Goal: Information Seeking & Learning: Learn about a topic

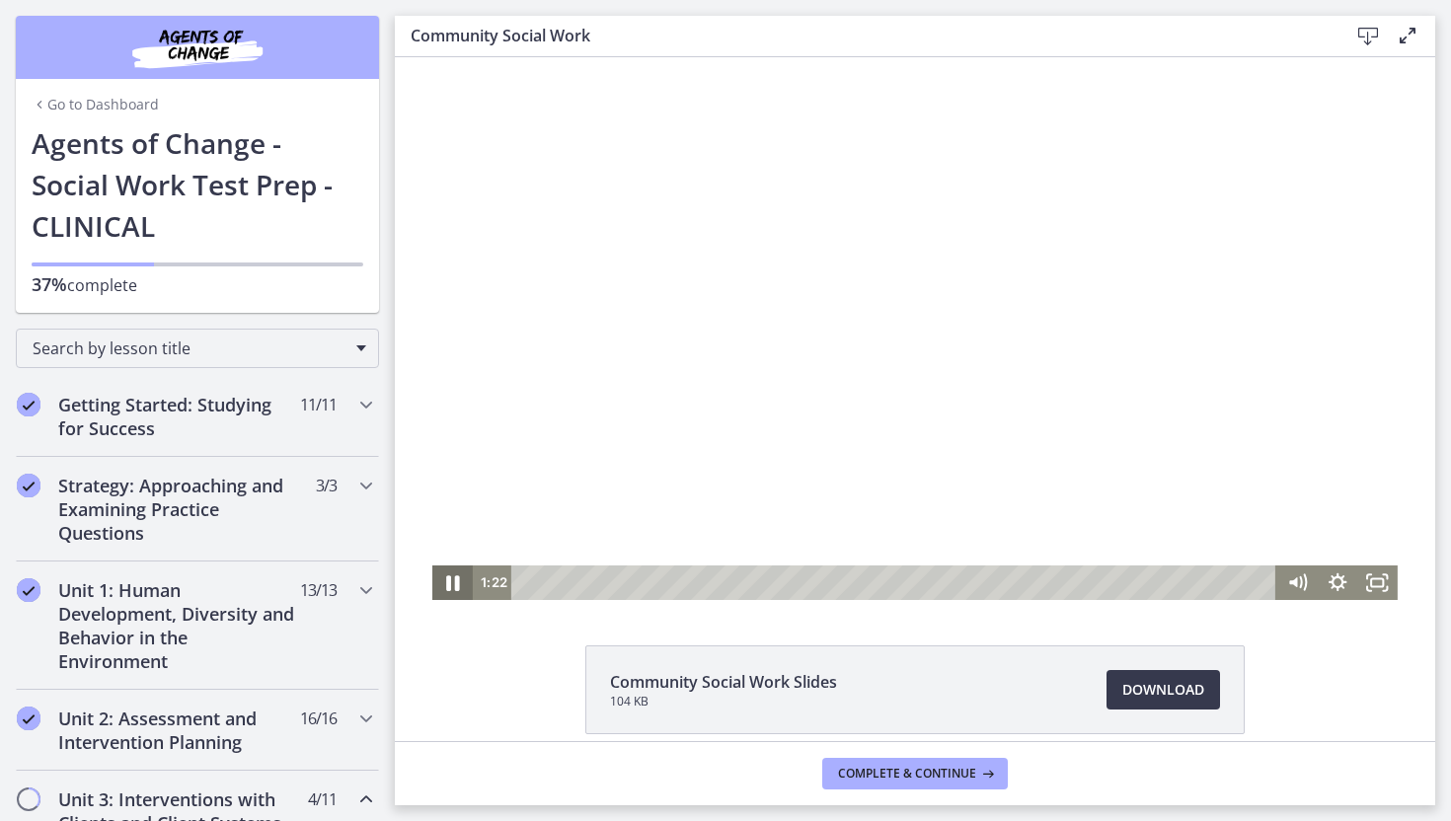
click at [454, 582] on icon "Pause" at bounding box center [452, 582] width 48 height 41
click at [457, 583] on icon "Play Video" at bounding box center [454, 582] width 13 height 17
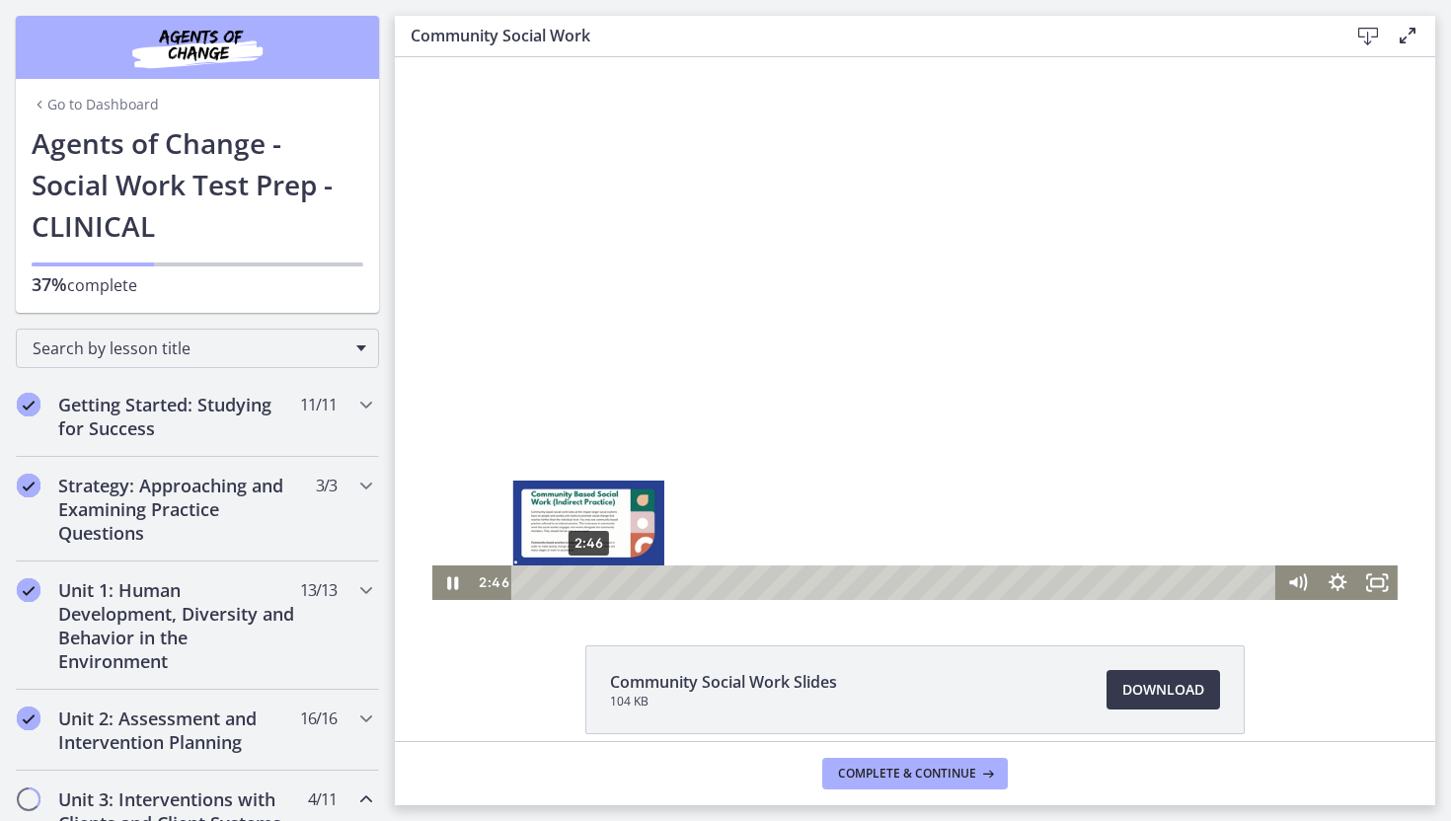
click at [588, 583] on div "2:46" at bounding box center [896, 583] width 740 height 35
click at [596, 583] on div "3:07" at bounding box center [896, 583] width 740 height 35
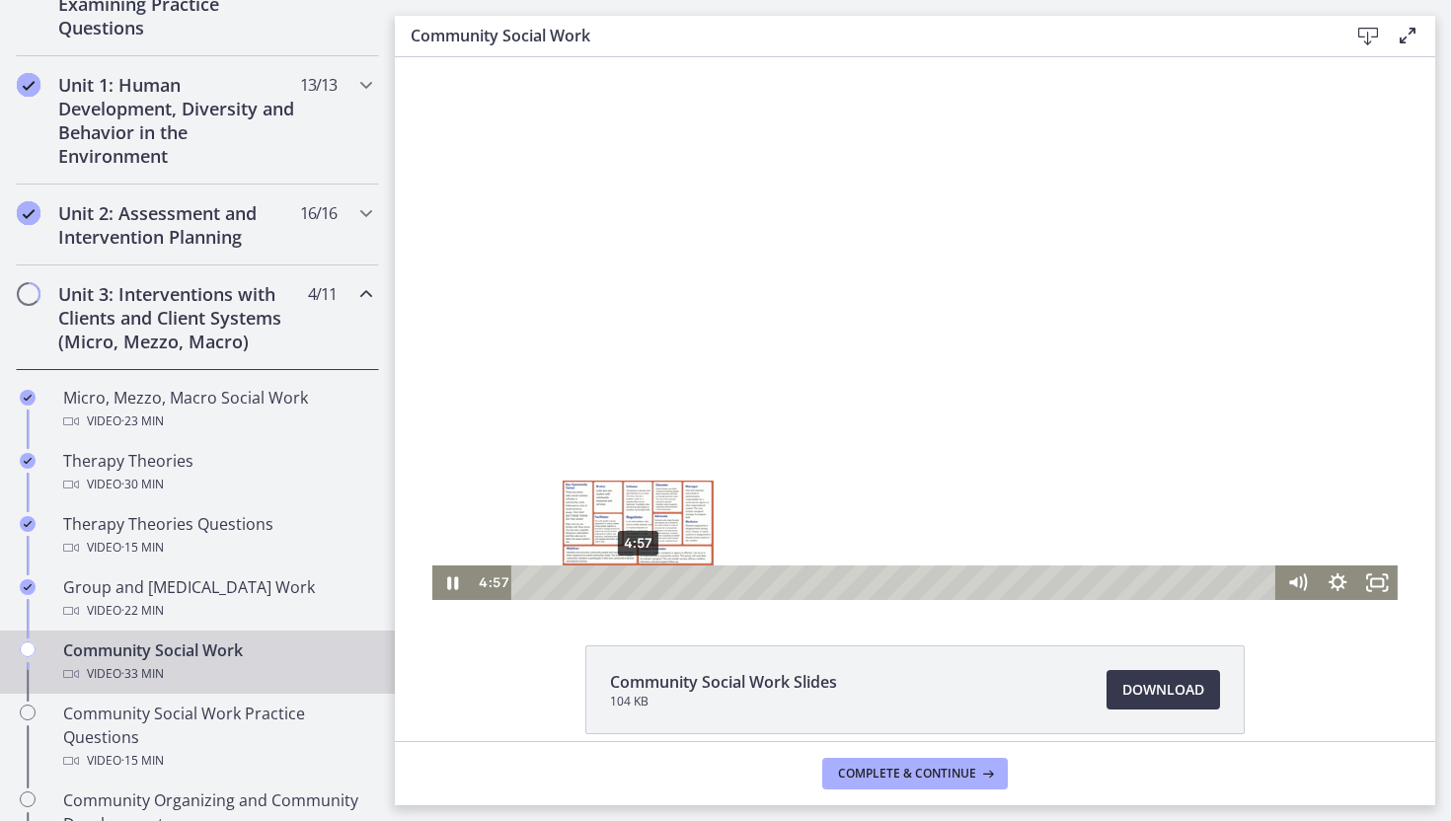
click at [638, 587] on div "4:57" at bounding box center [896, 583] width 740 height 35
click at [642, 587] on div "5:11" at bounding box center [896, 583] width 740 height 35
click at [648, 586] on div "5:26" at bounding box center [896, 583] width 740 height 35
click at [658, 585] on div "5:53" at bounding box center [896, 583] width 740 height 35
click at [670, 584] on div "6:24" at bounding box center [896, 583] width 740 height 35
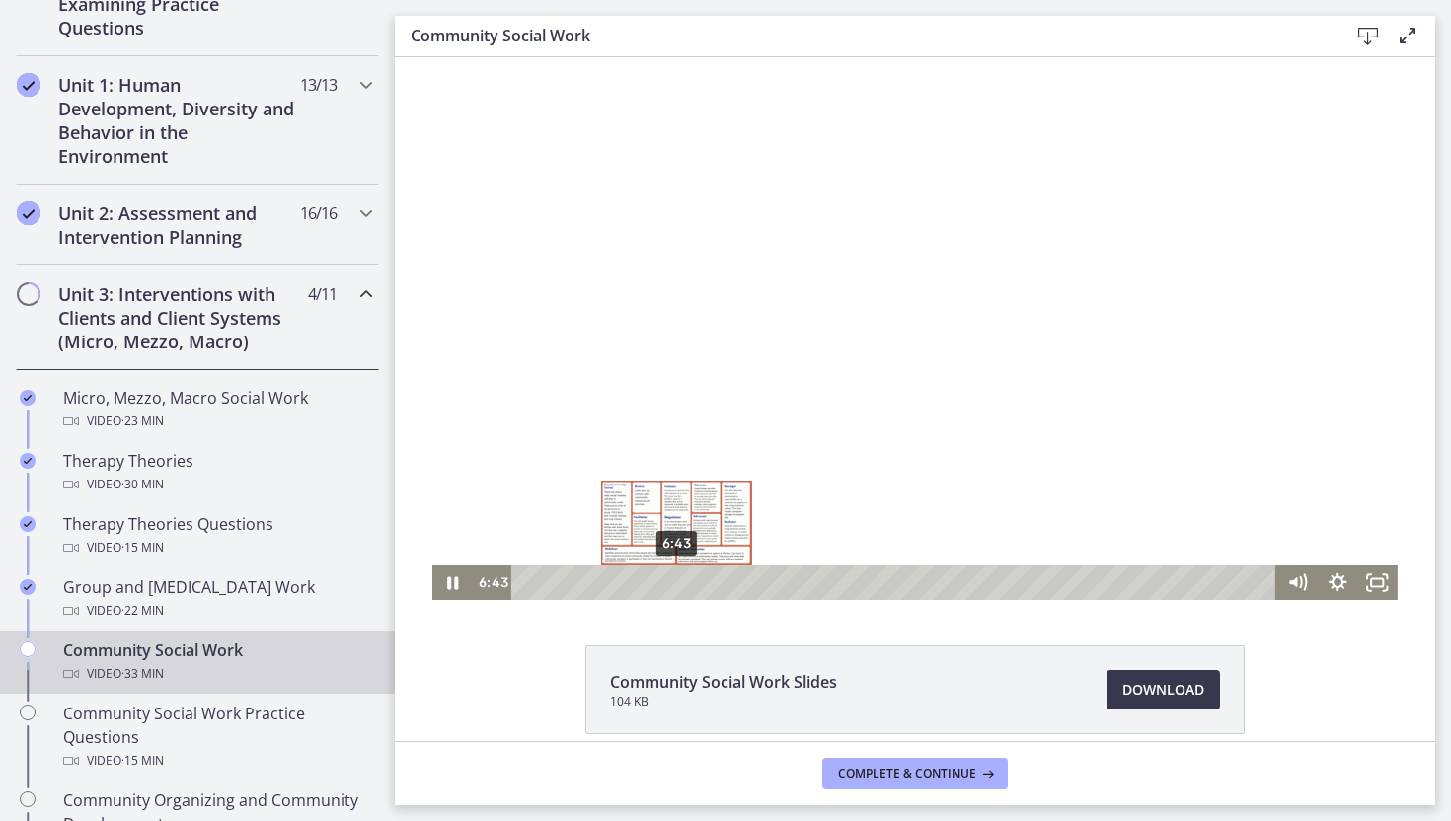
click at [677, 584] on div "6:43" at bounding box center [896, 583] width 740 height 35
click at [687, 584] on div "7:09" at bounding box center [896, 583] width 740 height 35
click at [696, 586] on div "7:33" at bounding box center [896, 583] width 740 height 35
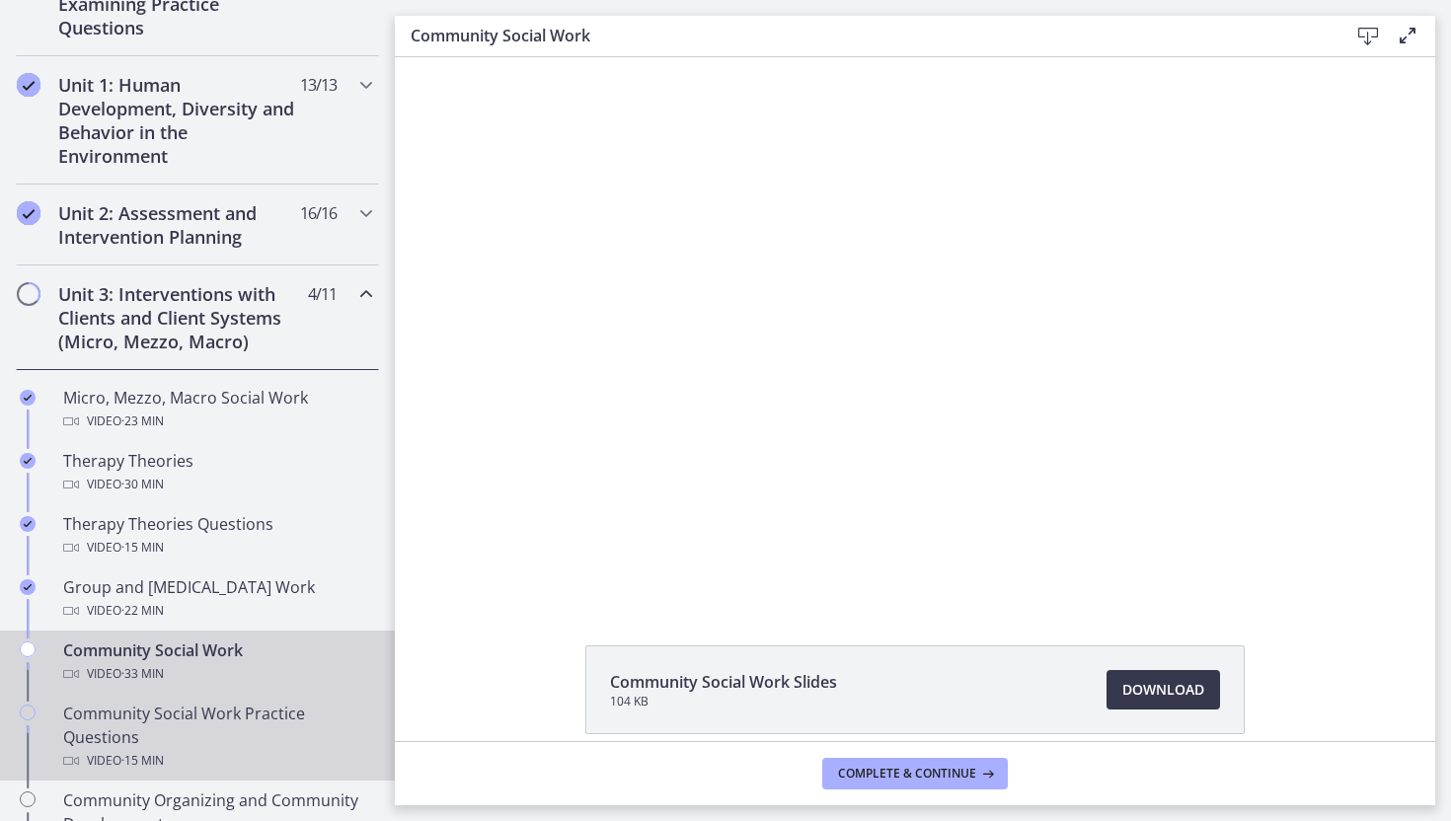
click at [222, 709] on div "Community Social Work Practice Questions Video · 15 min" at bounding box center [217, 737] width 308 height 71
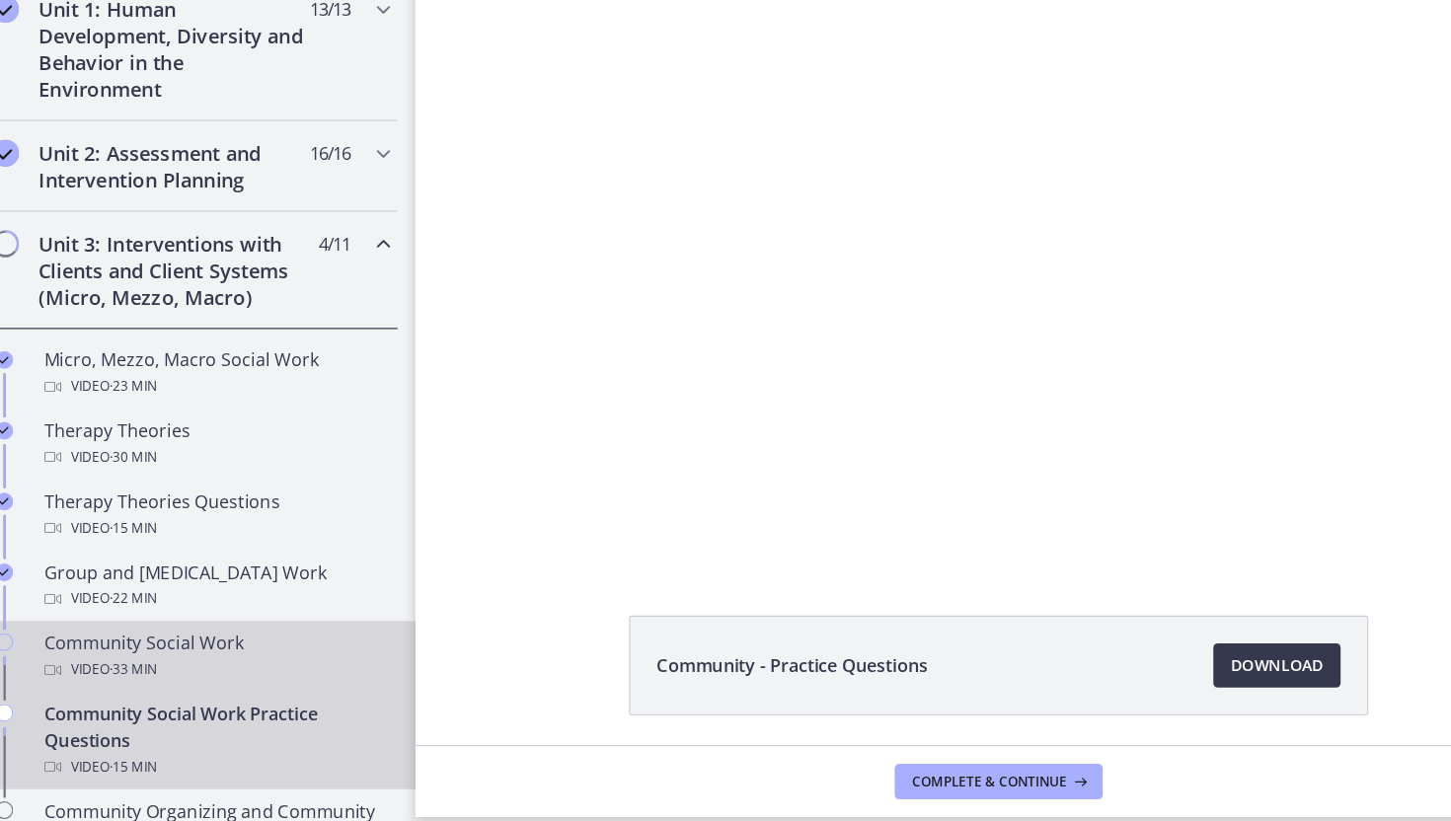
click at [119, 660] on div "Community Social Work Video · 33 min" at bounding box center [217, 662] width 308 height 47
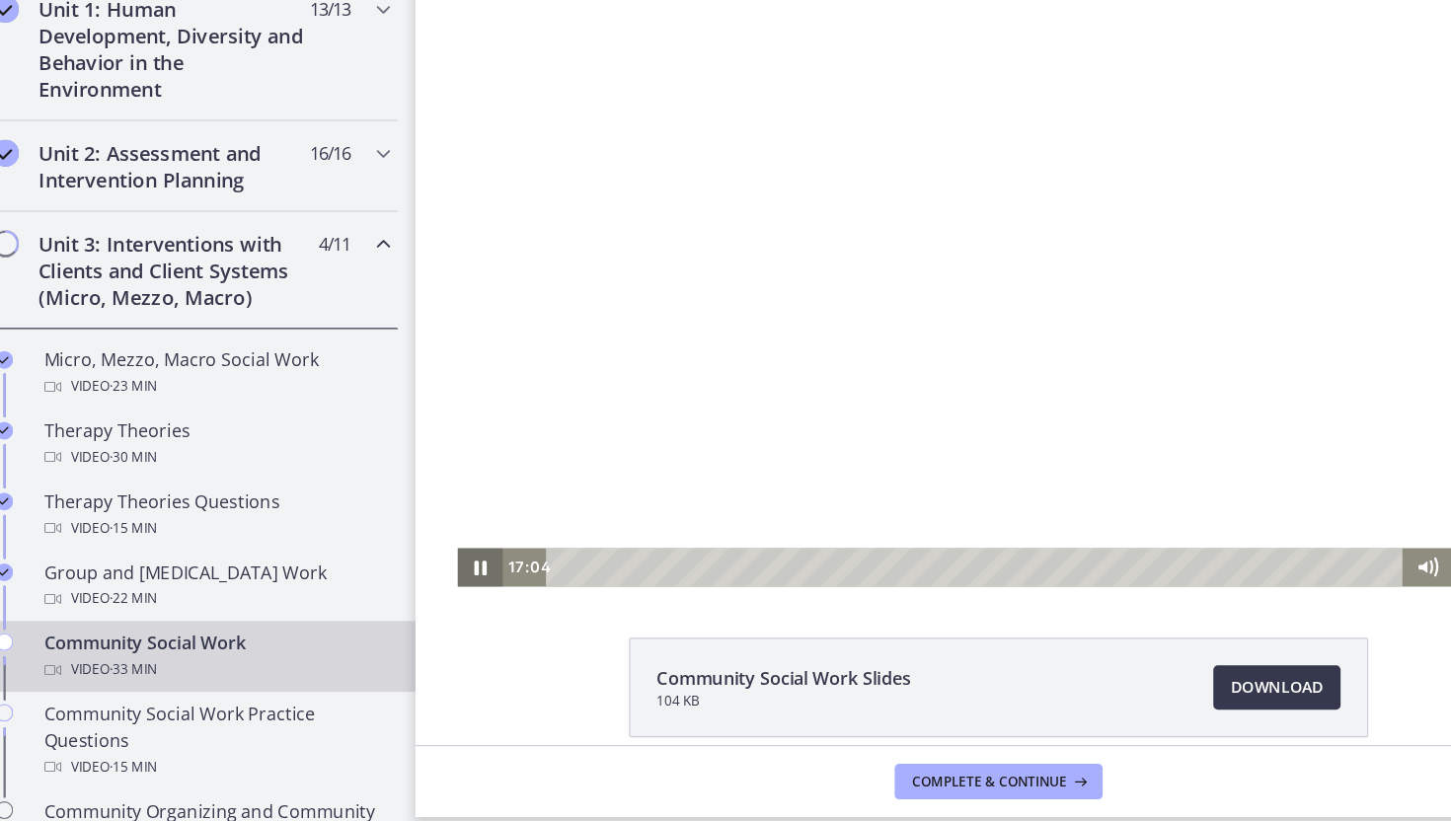
click at [469, 505] on icon "Pause" at bounding box center [472, 504] width 11 height 13
click at [469, 505] on icon "Play Video" at bounding box center [474, 504] width 13 height 17
click at [1019, 508] on div "21:05" at bounding box center [916, 505] width 740 height 35
click at [1021, 508] on div "21:10" at bounding box center [916, 505] width 740 height 35
click at [1050, 507] on div "22:26" at bounding box center [916, 505] width 740 height 35
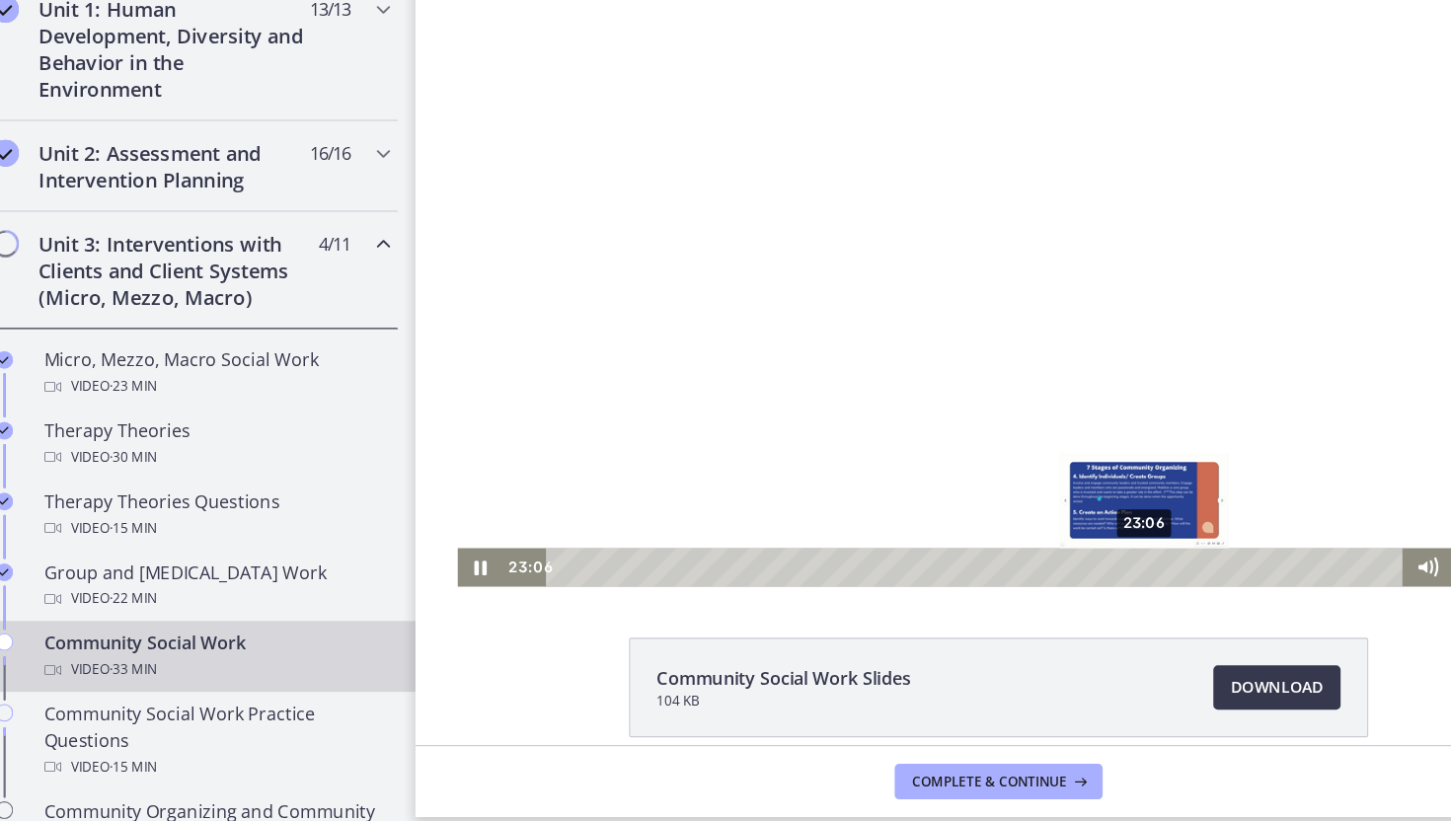
click at [1065, 508] on div "23:06" at bounding box center [916, 505] width 740 height 35
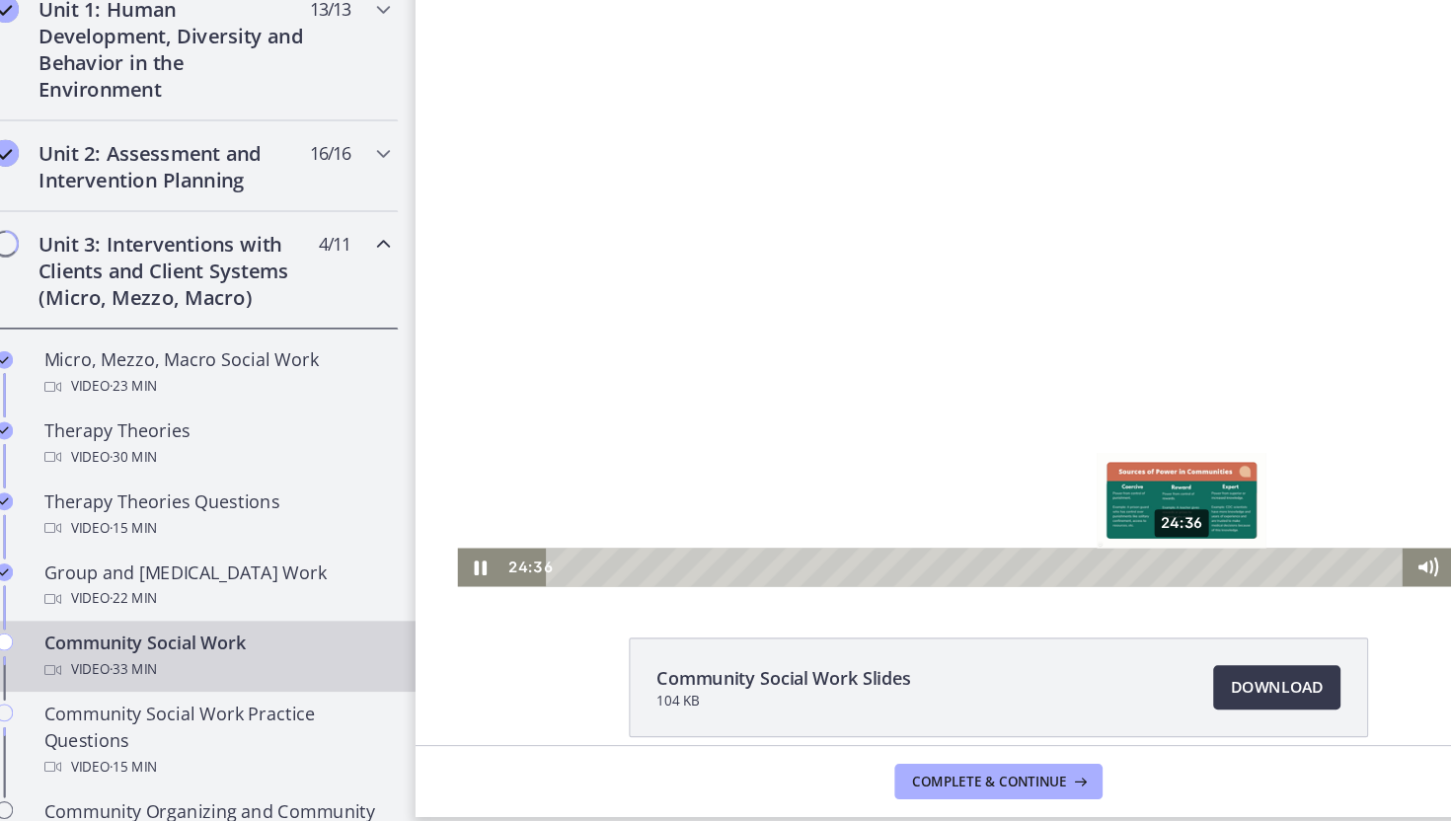
click at [1098, 501] on div "24:36" at bounding box center [916, 505] width 740 height 35
click at [1105, 501] on div "24:54" at bounding box center [916, 505] width 740 height 35
click at [1114, 503] on div "25:18" at bounding box center [916, 505] width 740 height 35
click at [1121, 504] on div "25:36" at bounding box center [916, 505] width 740 height 35
click at [1129, 505] on div "25:57" at bounding box center [916, 505] width 740 height 35
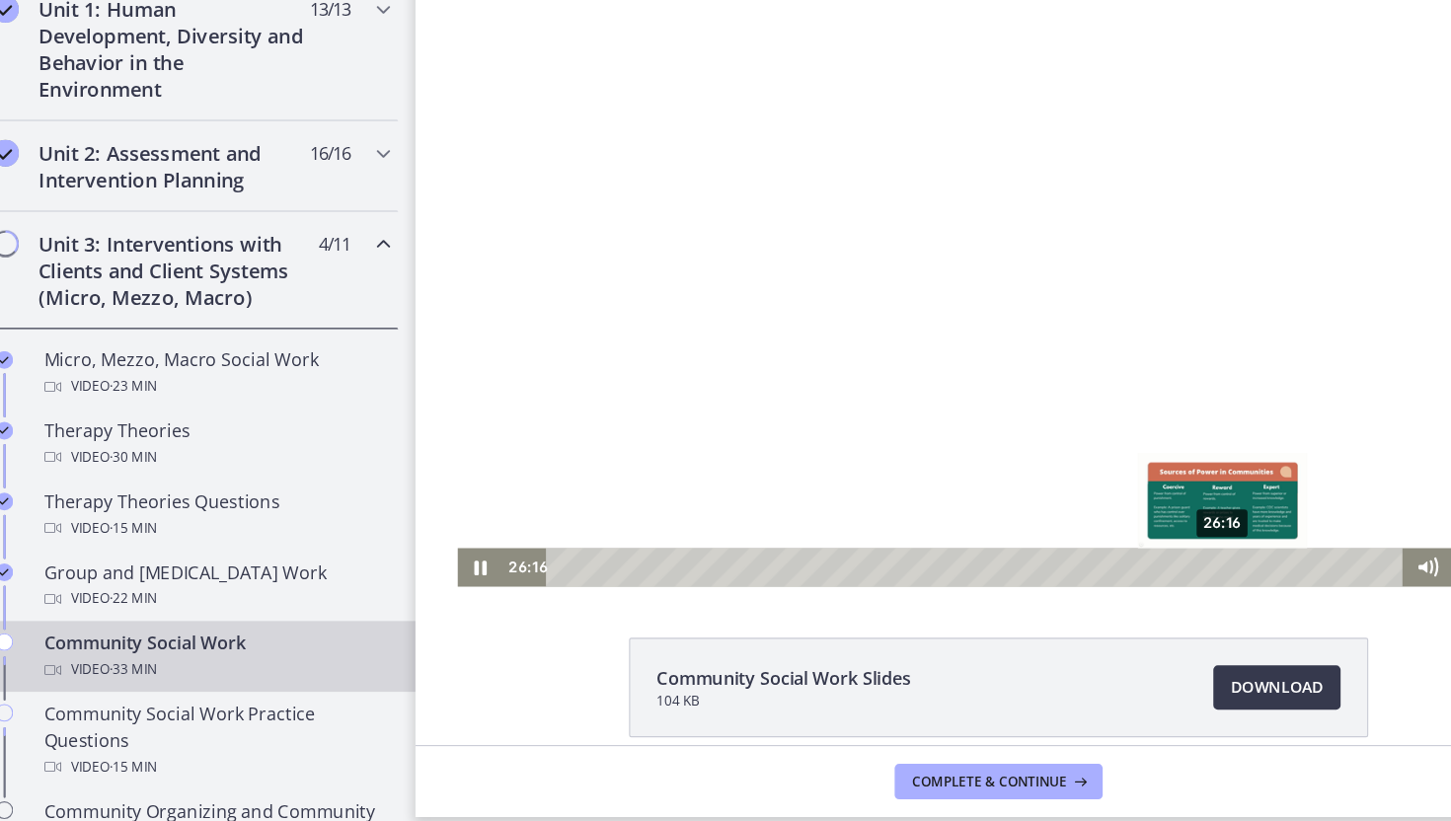
click at [1136, 506] on div "26:16" at bounding box center [916, 505] width 740 height 35
click at [1143, 507] on div "26:34" at bounding box center [916, 505] width 740 height 35
click at [1149, 508] on div "26:47" at bounding box center [916, 505] width 740 height 35
click at [1179, 504] on div "28:12" at bounding box center [916, 505] width 740 height 35
click at [1185, 505] on div "28:28" at bounding box center [916, 505] width 740 height 35
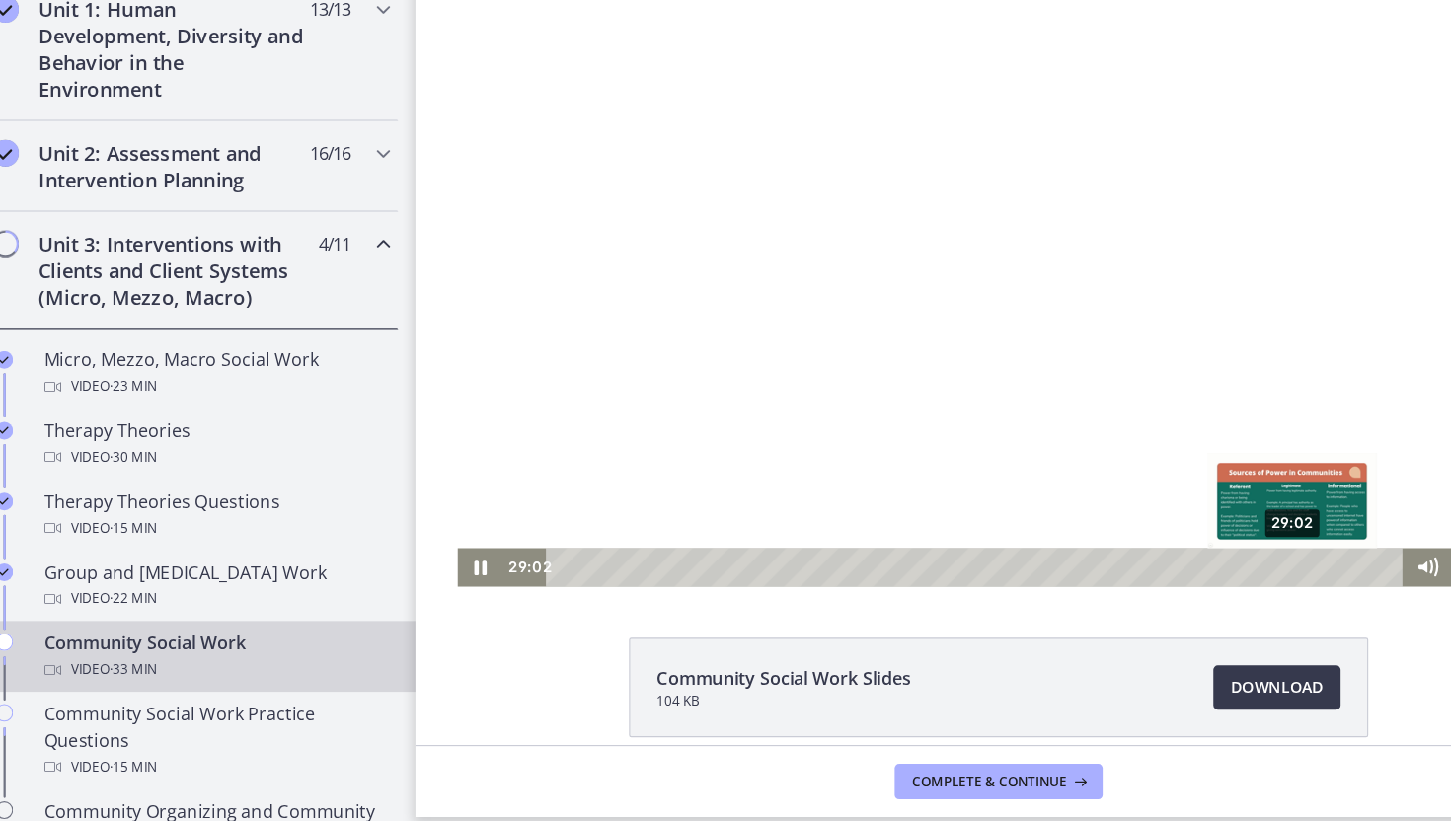
click at [1198, 503] on div "29:02" at bounding box center [916, 505] width 740 height 35
click at [1206, 505] on div "29:23" at bounding box center [916, 505] width 740 height 35
click at [1211, 506] on div "29:36" at bounding box center [916, 505] width 740 height 35
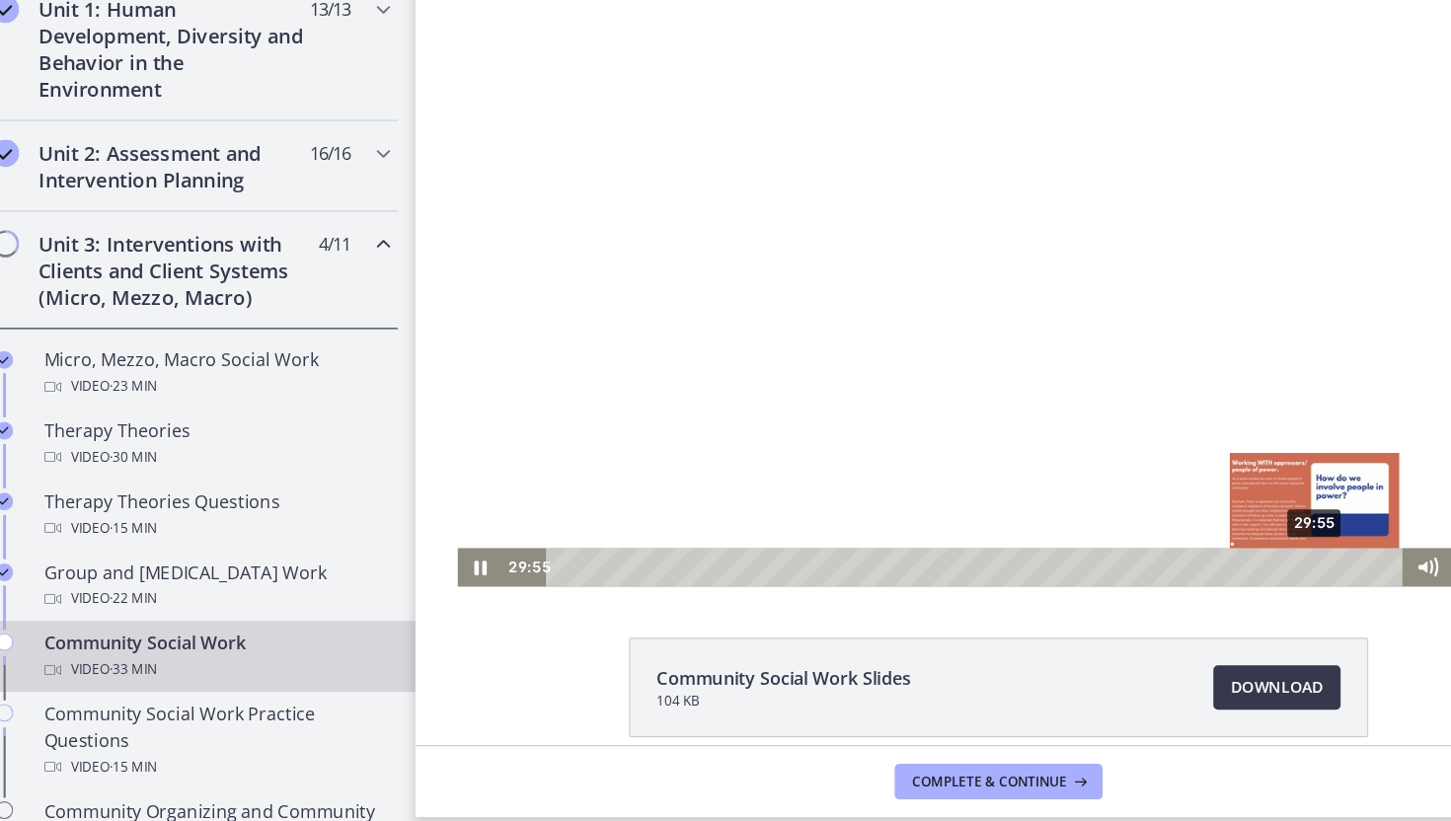
click at [1218, 506] on div "29:55" at bounding box center [916, 505] width 740 height 35
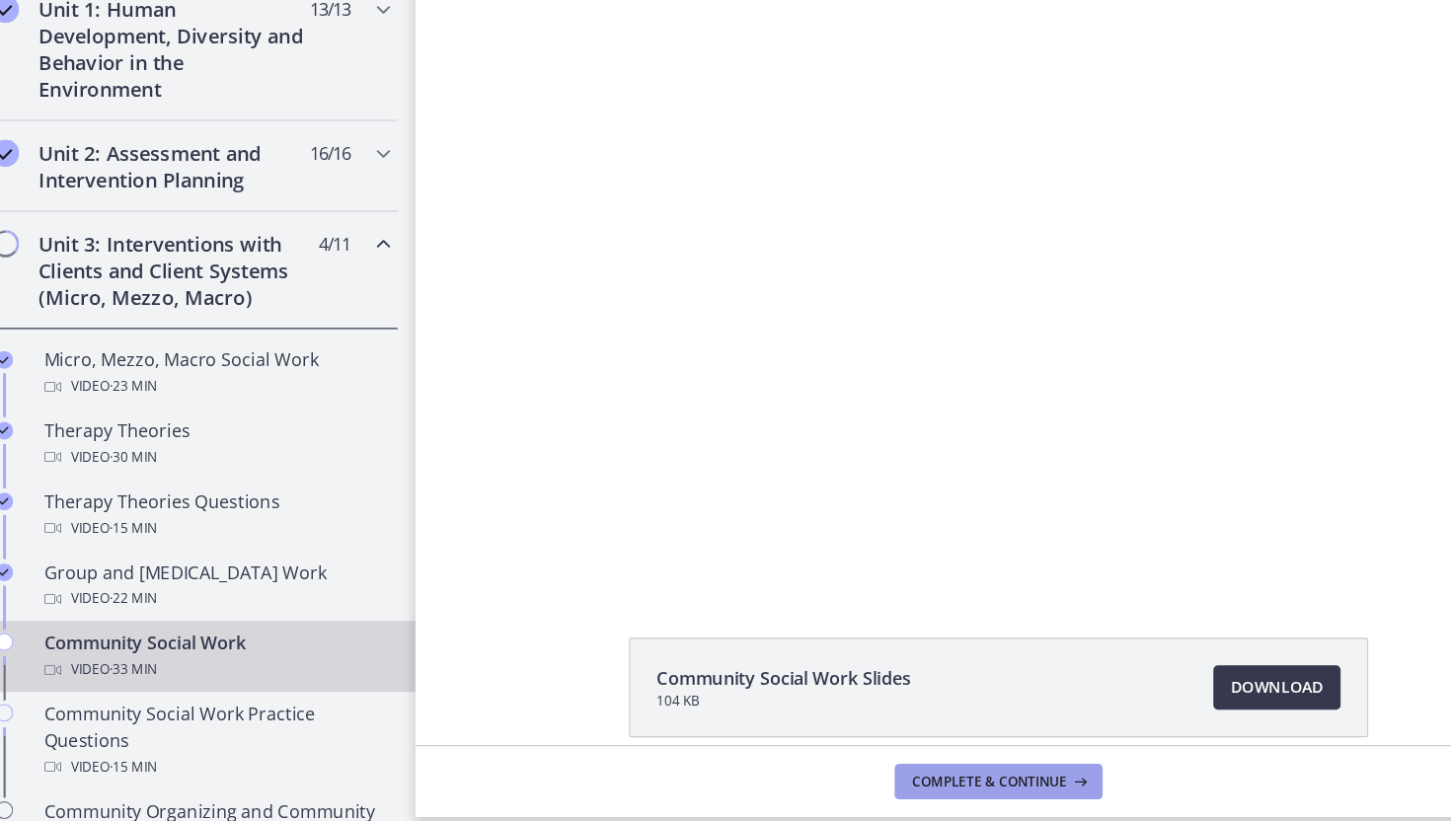
click at [939, 773] on span "Complete & continue" at bounding box center [907, 774] width 138 height 16
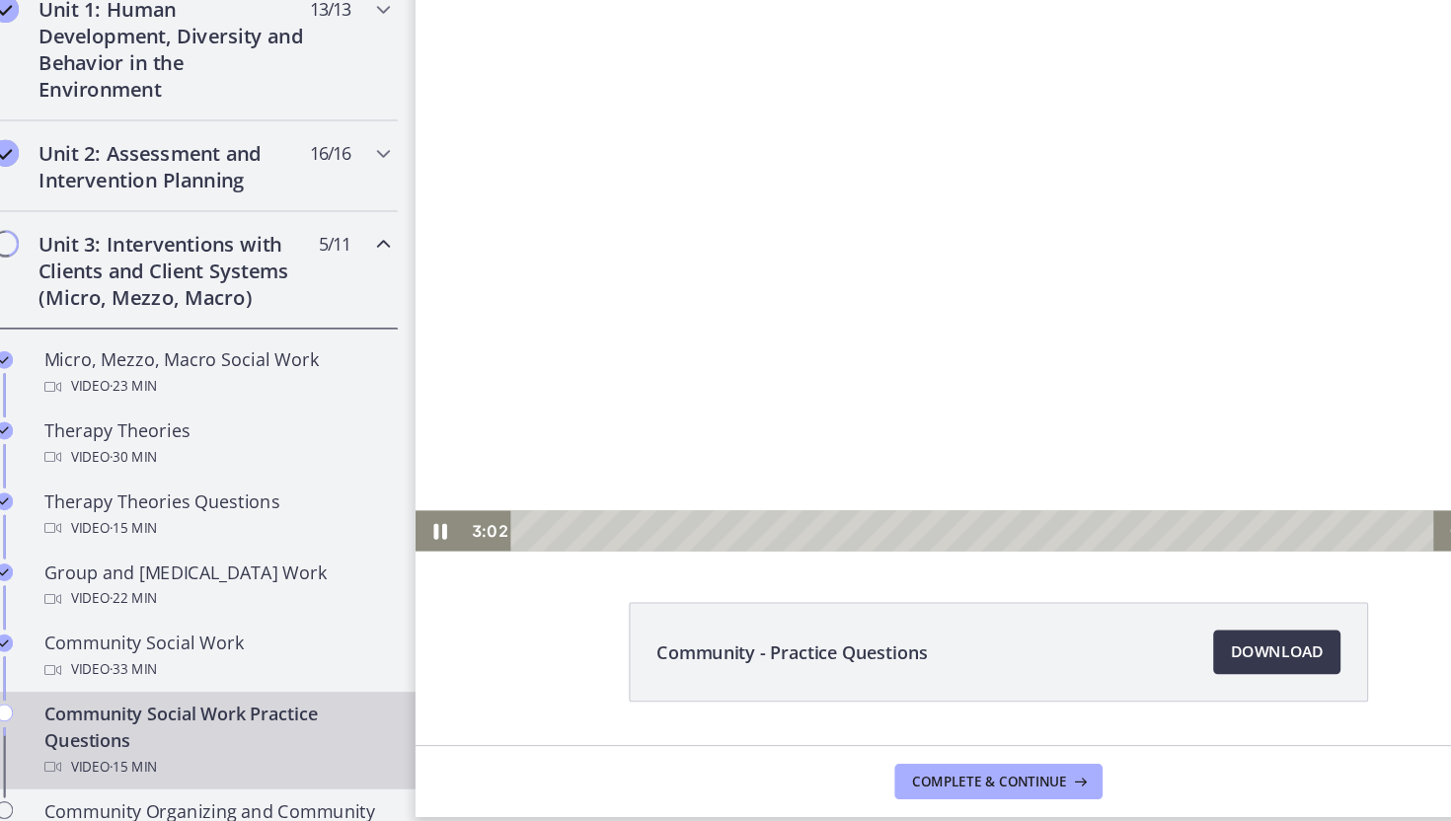
scroll to position [22, 0]
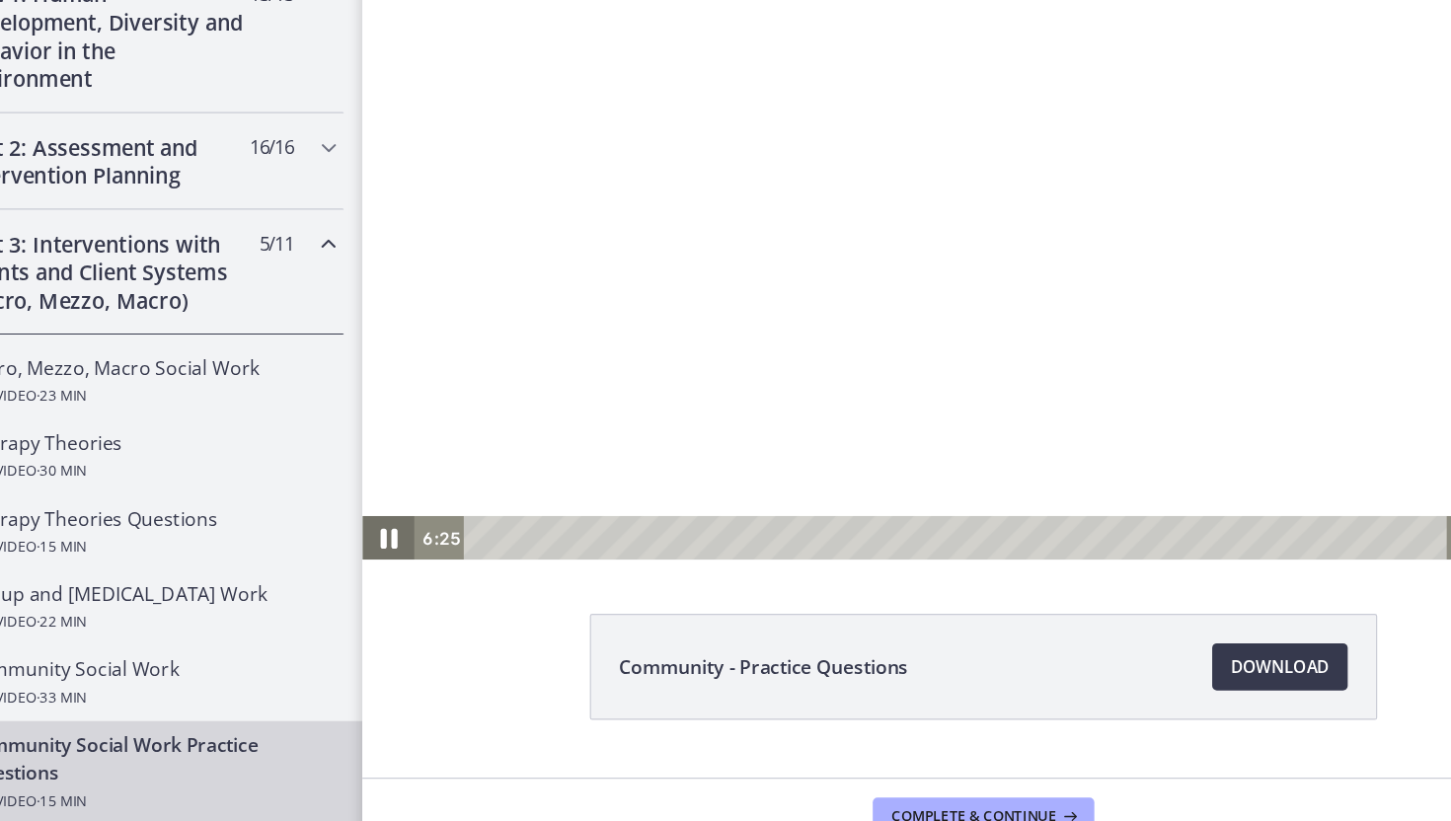
click at [386, 442] on icon "Pause" at bounding box center [384, 441] width 14 height 17
click at [386, 442] on icon "Play Video" at bounding box center [385, 440] width 11 height 15
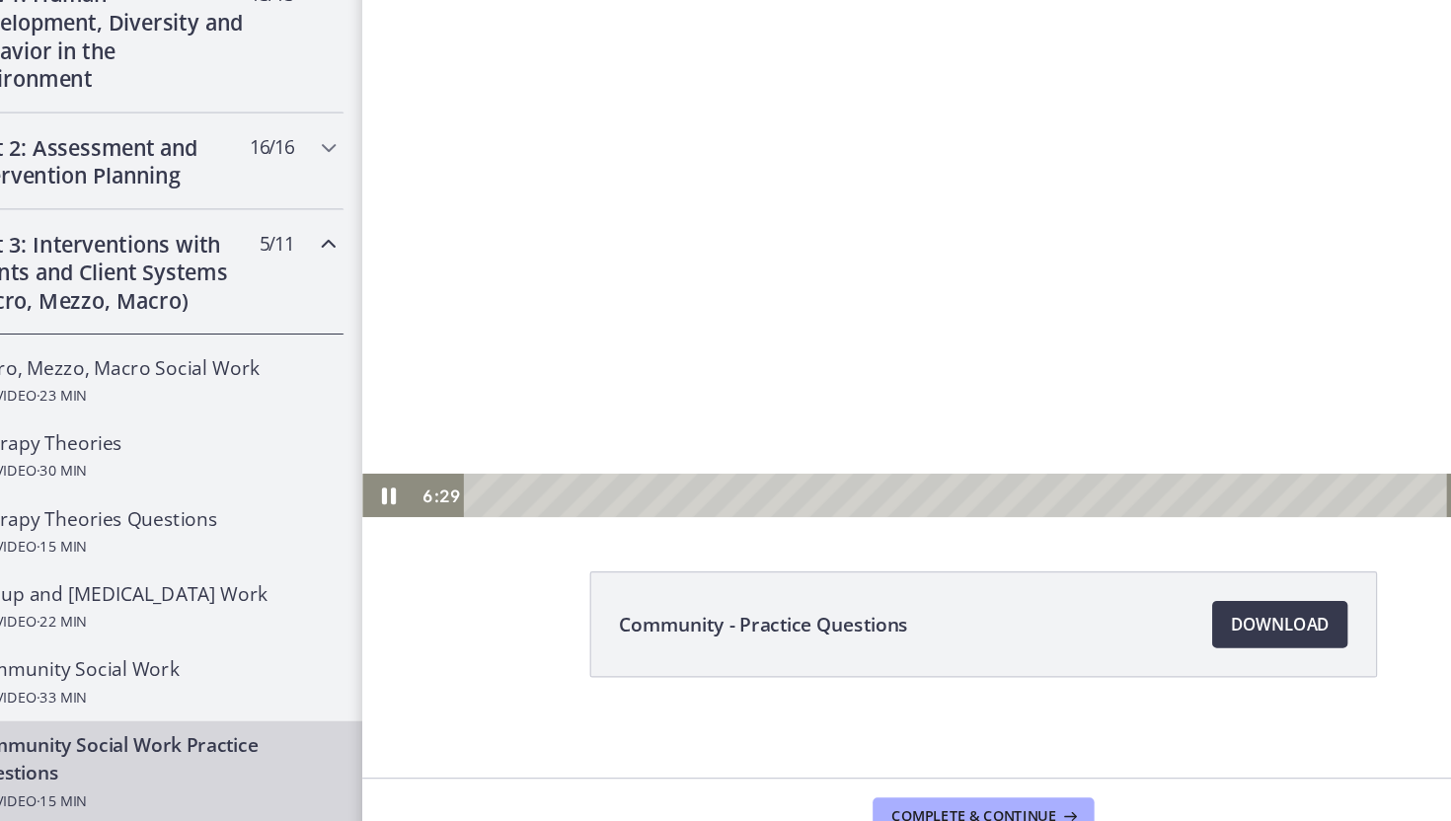
scroll to position [60, 0]
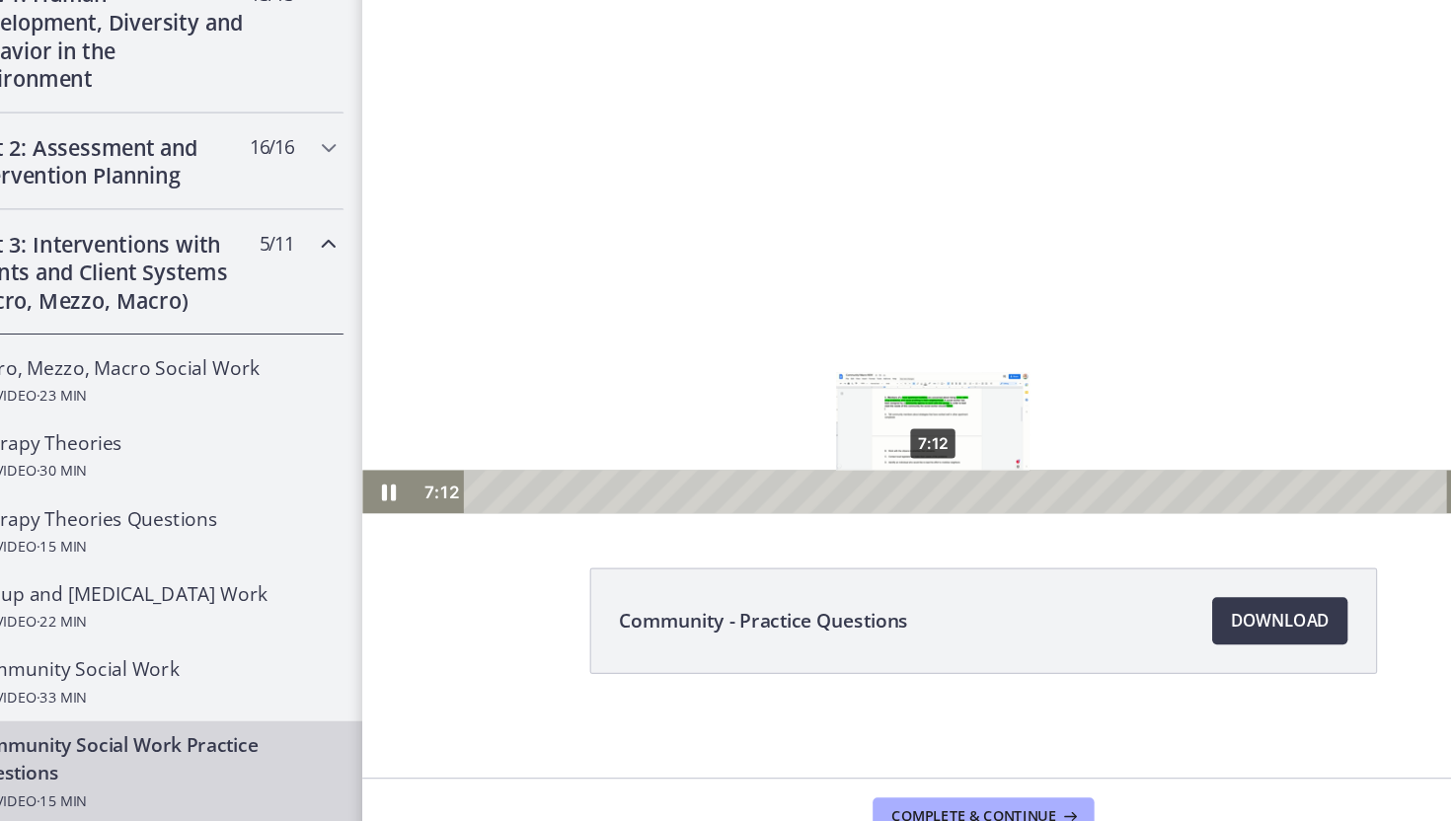
click at [841, 399] on div "7:12" at bounding box center [862, 394] width 798 height 37
click at [850, 399] on div "7:22" at bounding box center [862, 394] width 798 height 37
click at [860, 398] on div "7:34" at bounding box center [862, 394] width 798 height 37
click at [876, 398] on div "7:53" at bounding box center [862, 394] width 798 height 37
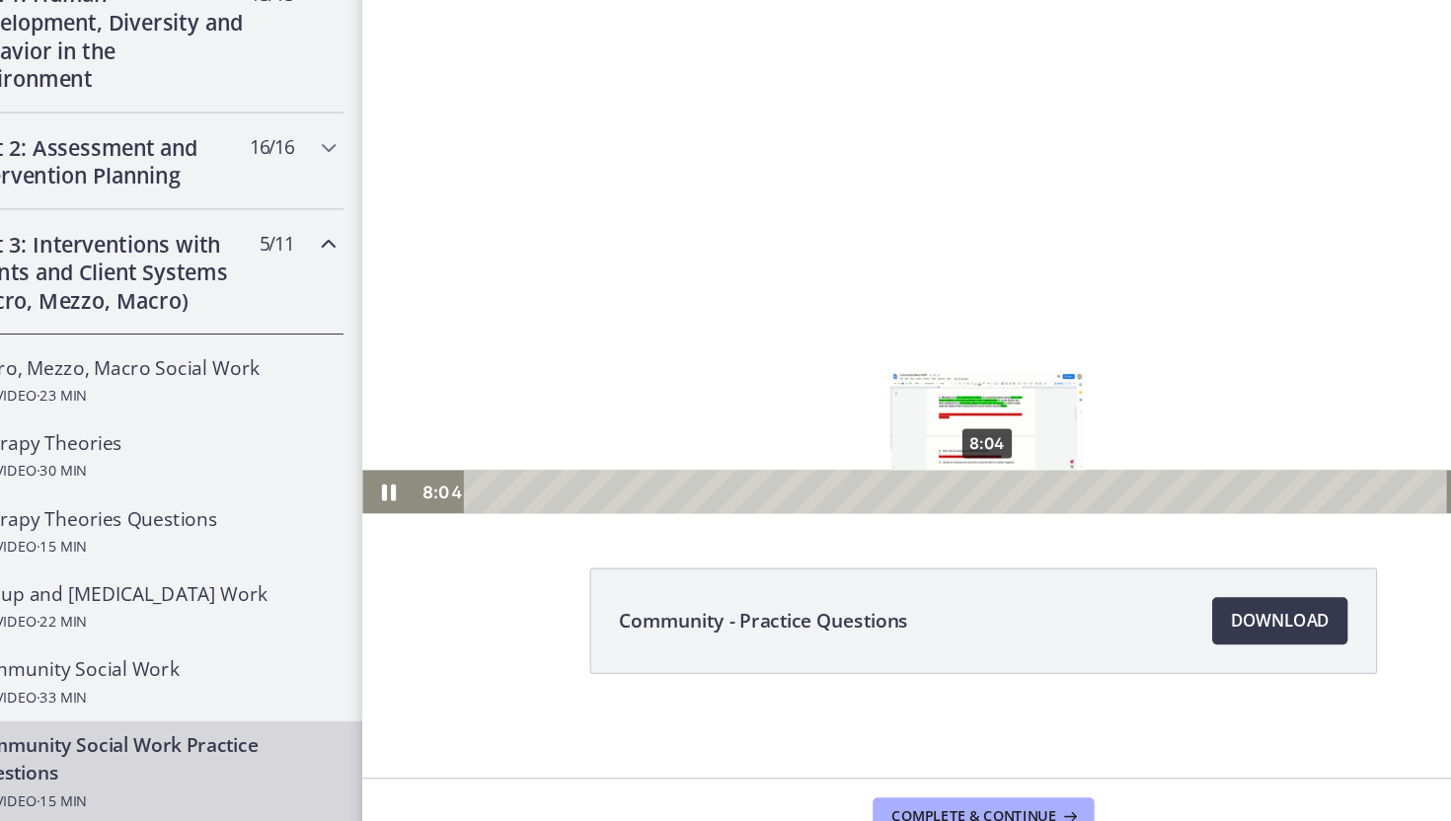
click at [886, 398] on div "8:04" at bounding box center [862, 394] width 798 height 37
click at [894, 398] on div "8:13" at bounding box center [862, 394] width 798 height 37
click at [900, 398] on div "8:20" at bounding box center [862, 394] width 798 height 37
click at [907, 398] on div "8:28" at bounding box center [862, 394] width 798 height 37
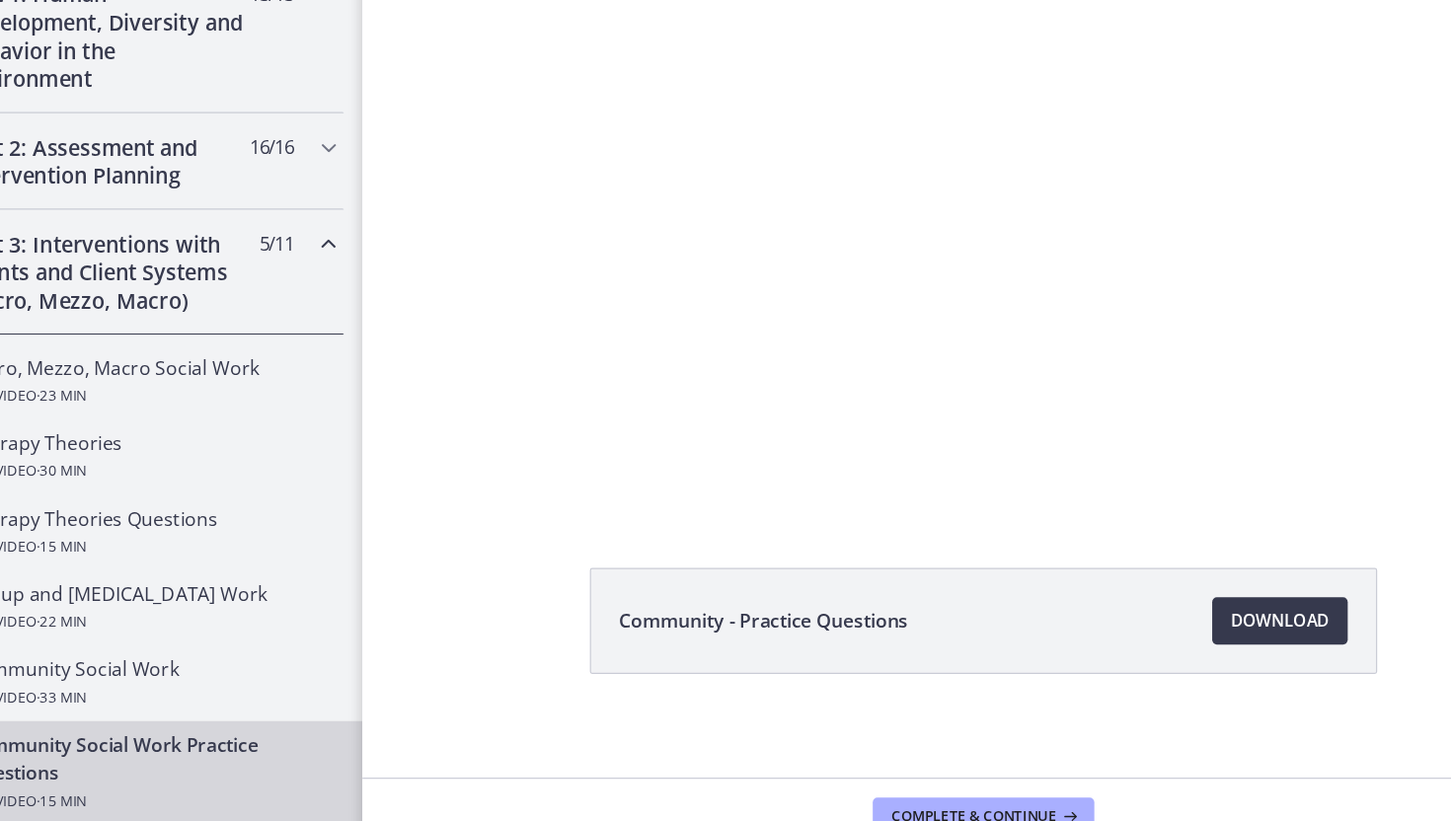
scroll to position [68, 0]
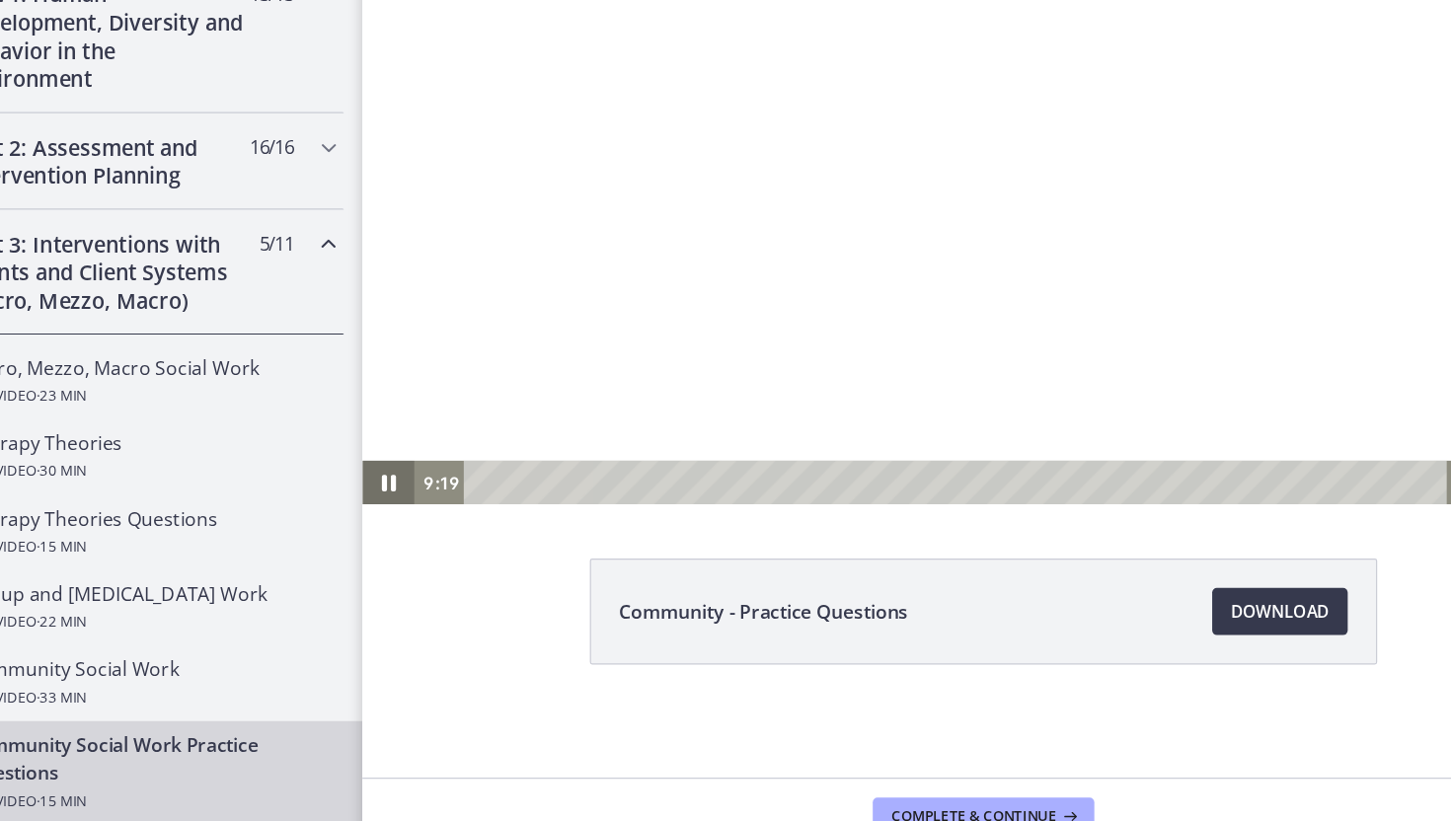
click at [384, 388] on icon "Pause" at bounding box center [383, 385] width 43 height 37
click at [384, 388] on icon "Play Video" at bounding box center [385, 385] width 13 height 18
click at [1019, 390] on div "10:36" at bounding box center [862, 385] width 798 height 37
click at [394, 378] on icon "Pause" at bounding box center [384, 384] width 52 height 43
click at [382, 385] on icon "Play Video" at bounding box center [385, 385] width 13 height 18
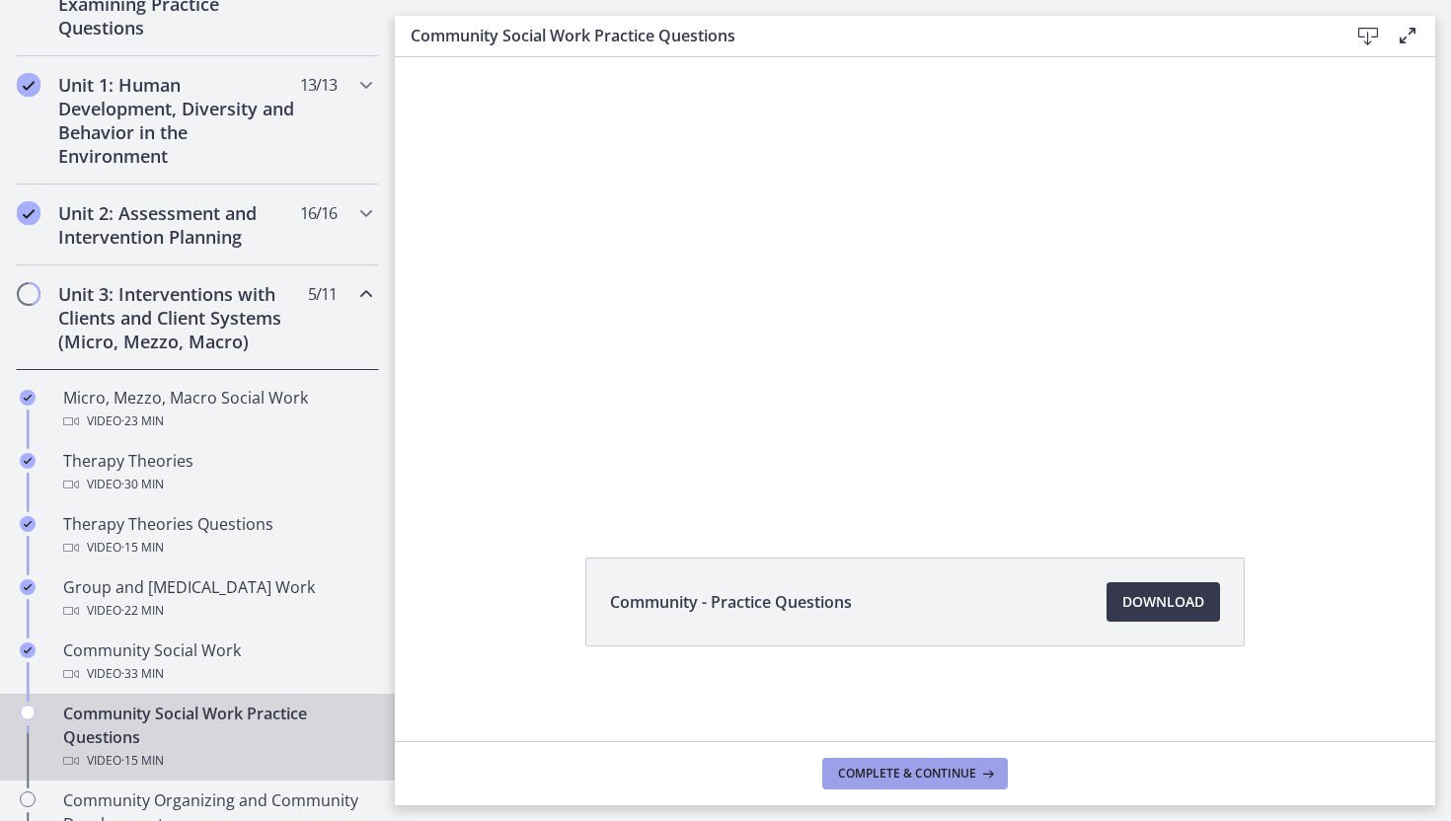
click at [913, 774] on span "Complete & continue" at bounding box center [907, 774] width 138 height 16
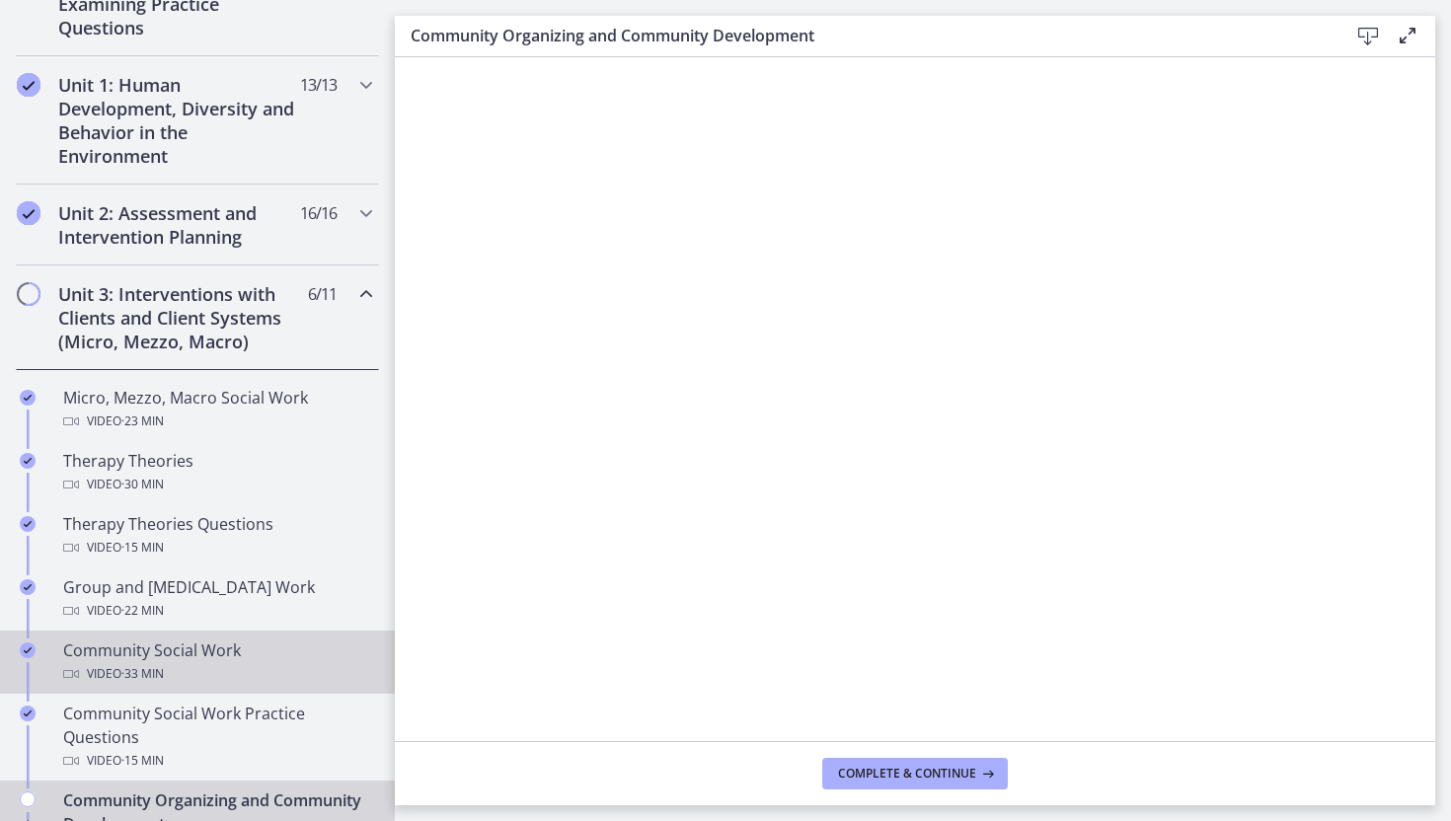
click at [212, 677] on div "Video · 33 min" at bounding box center [217, 674] width 308 height 24
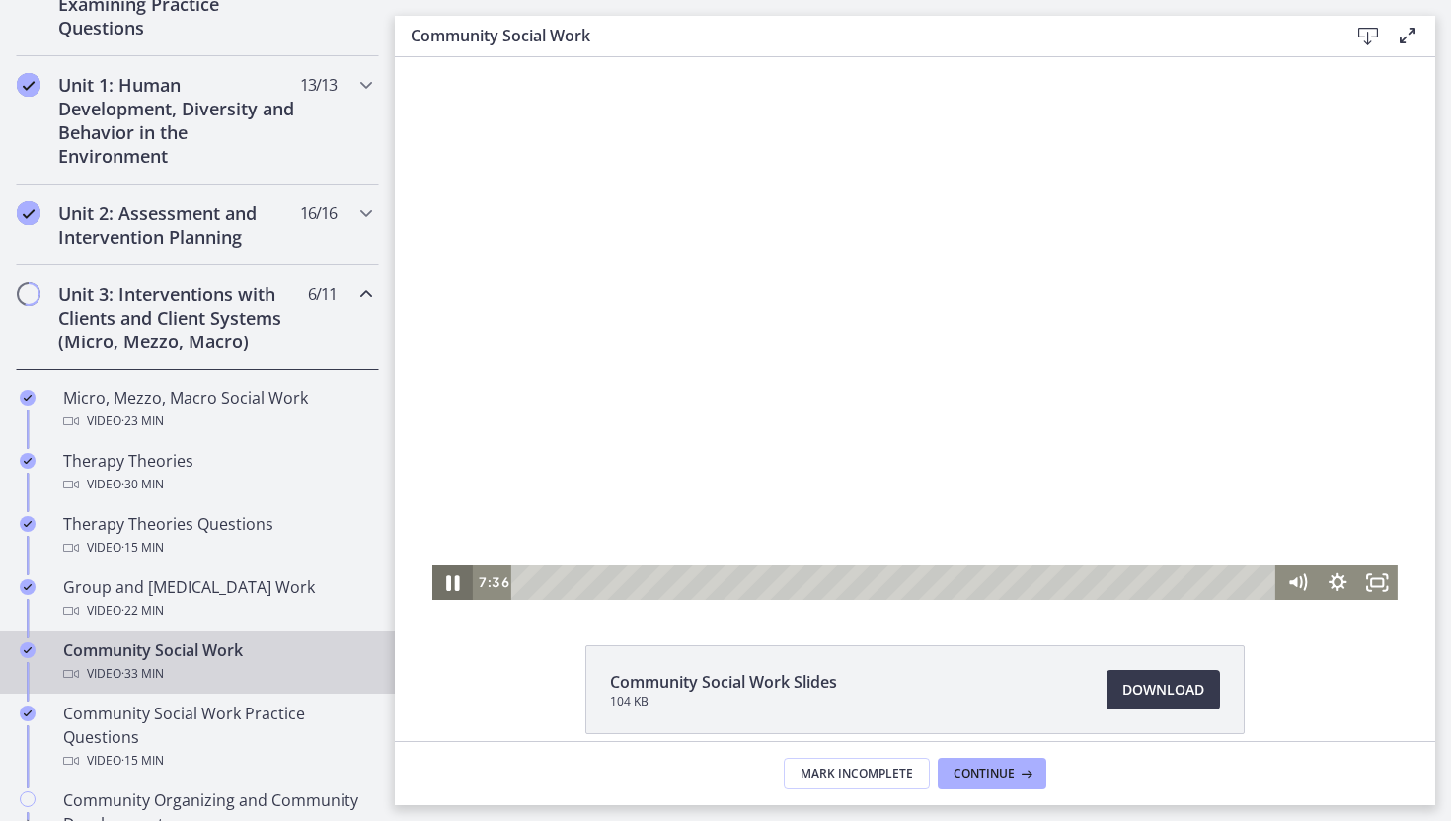
click at [455, 583] on icon "Pause" at bounding box center [452, 583] width 13 height 16
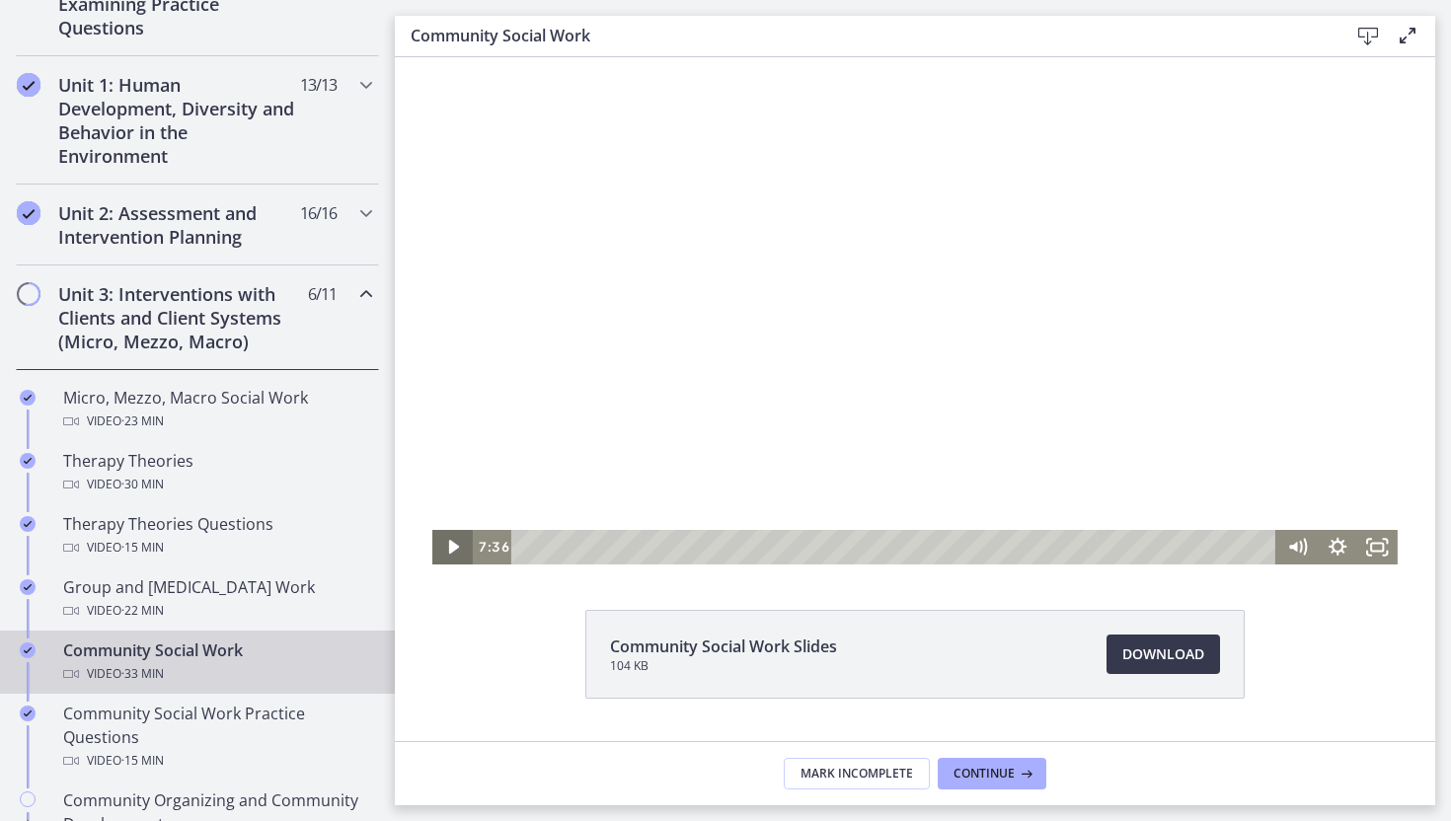
scroll to position [38, 0]
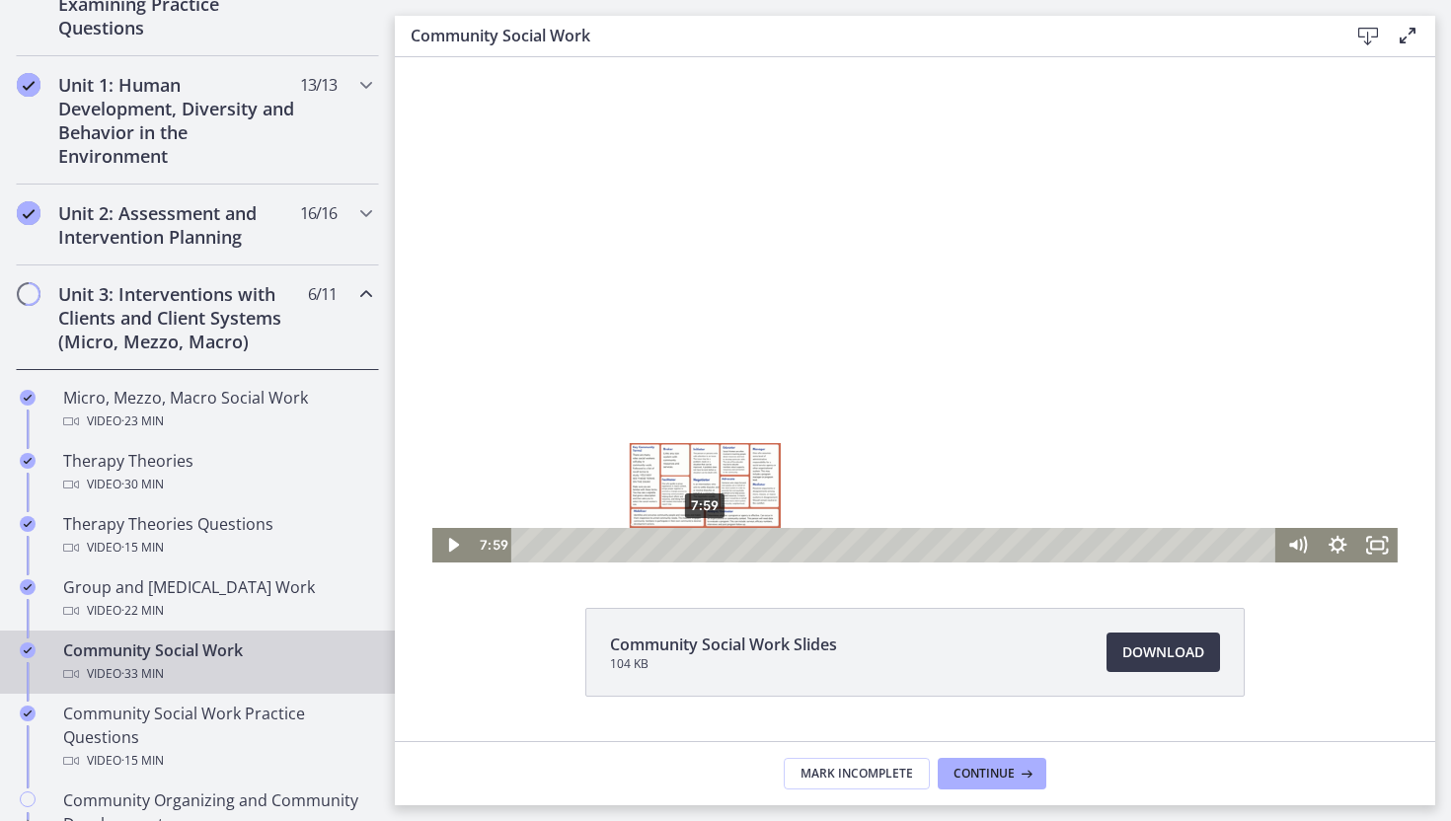
click at [706, 550] on div "7:59" at bounding box center [896, 545] width 740 height 35
click at [445, 547] on icon "Play Video" at bounding box center [454, 544] width 48 height 41
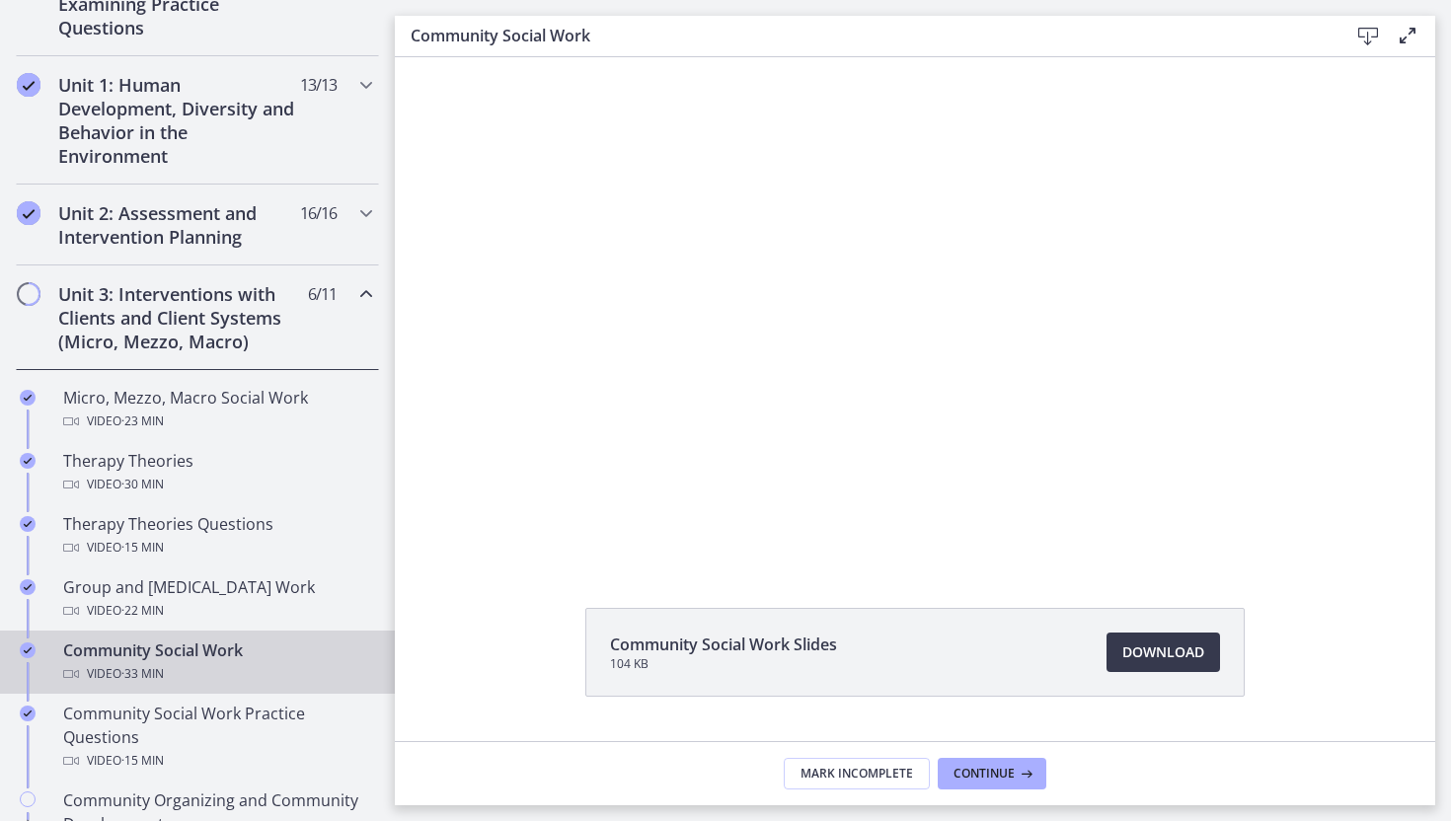
click at [854, 563] on div "Community Social Work Slides 104 KB Download Opens in a new window" at bounding box center [915, 362] width 1040 height 684
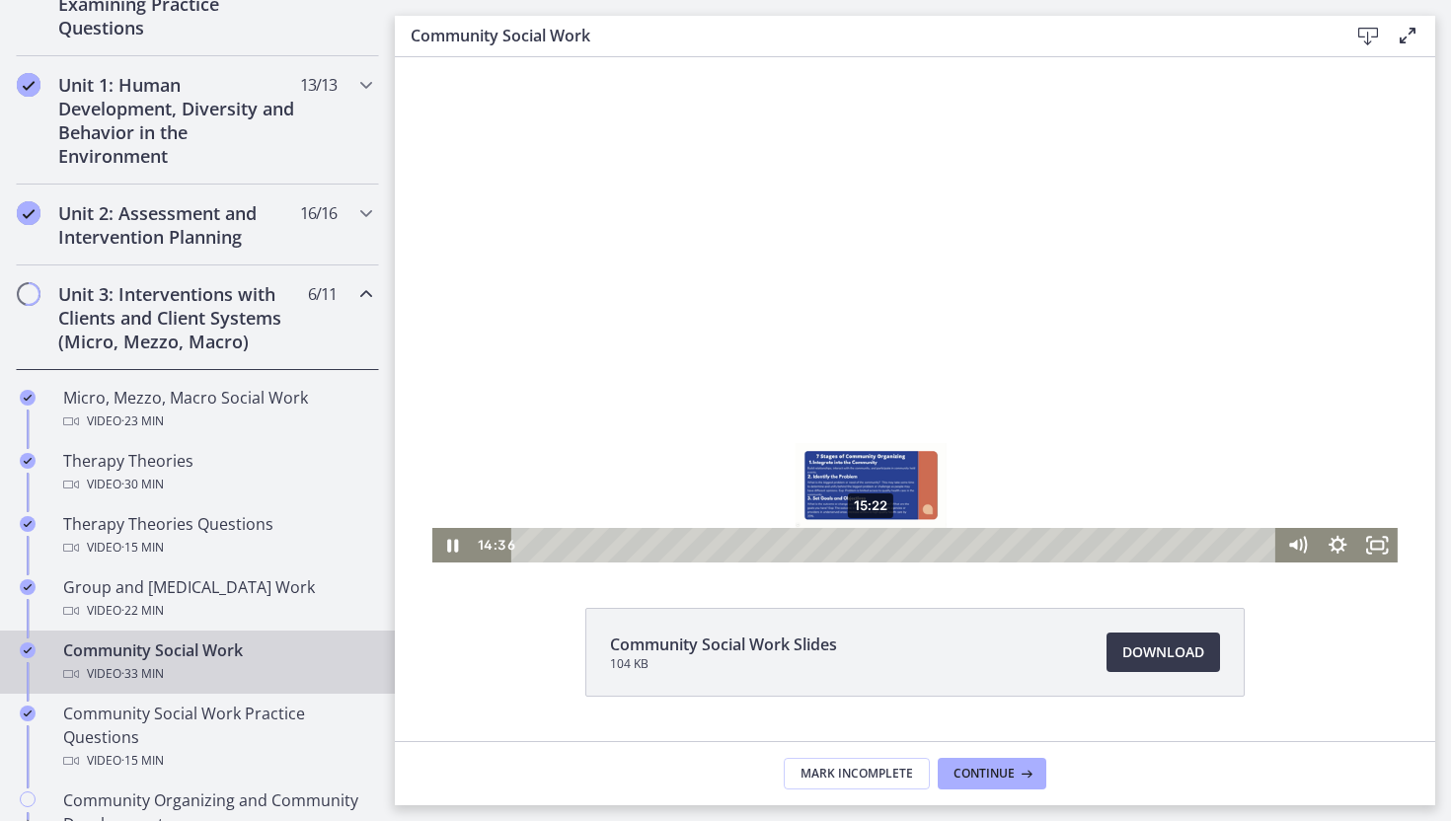
click at [872, 550] on div "15:22" at bounding box center [896, 545] width 740 height 35
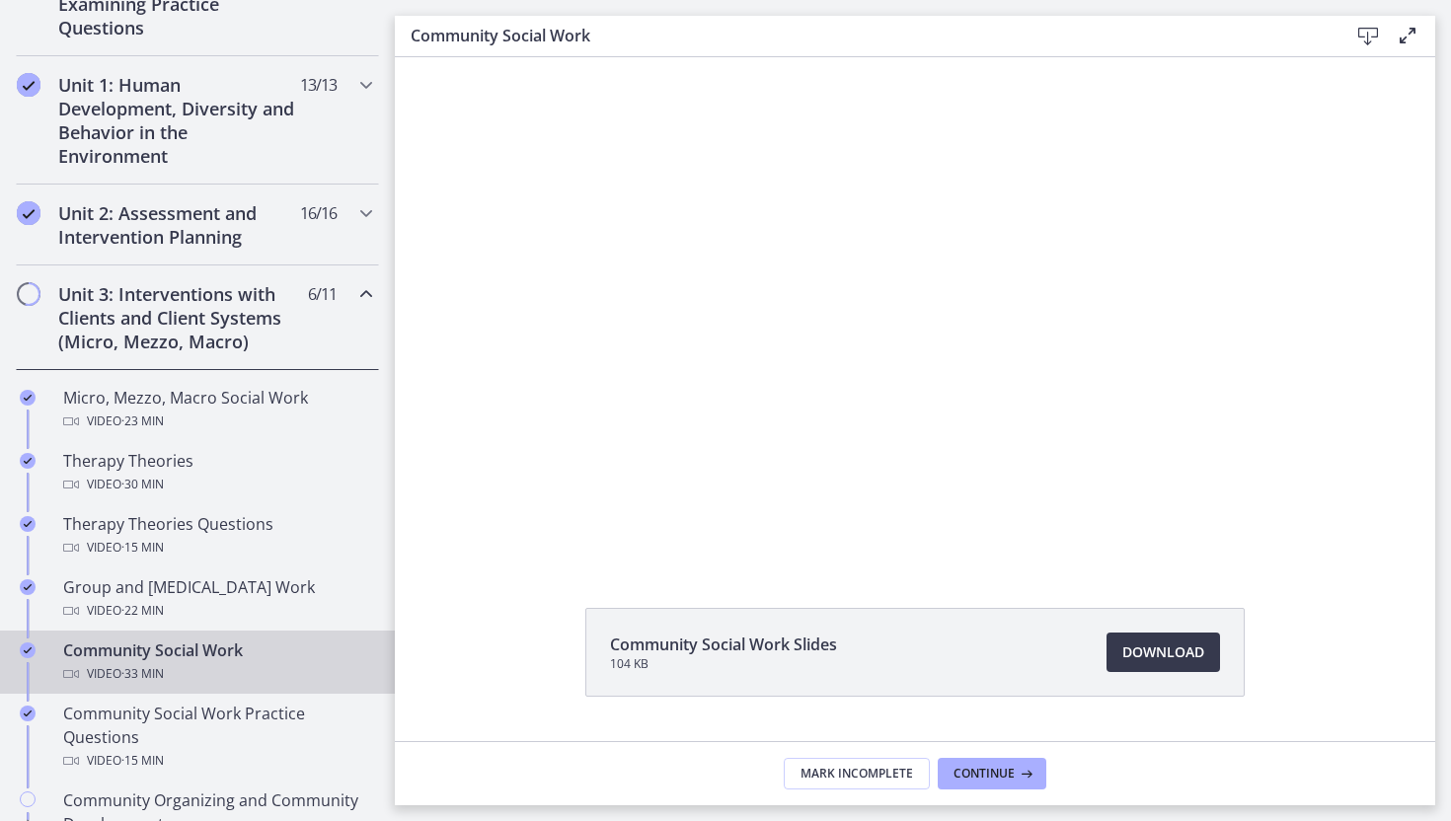
click at [1072, 563] on div "Community Social Work Slides 104 KB Download Opens in a new window" at bounding box center [915, 362] width 1040 height 684
click at [983, 776] on span "Continue" at bounding box center [983, 774] width 61 height 16
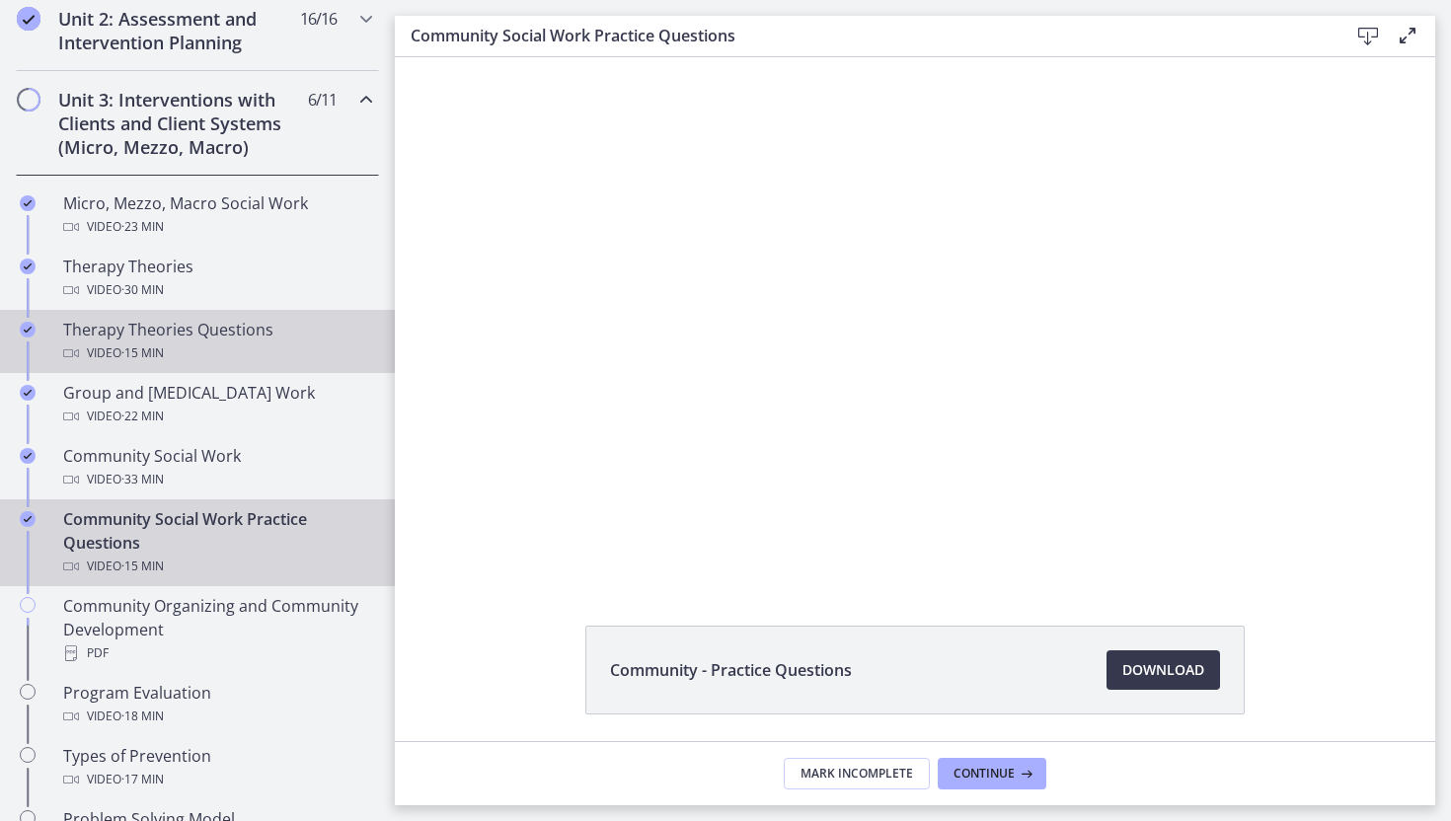
scroll to position [701, 0]
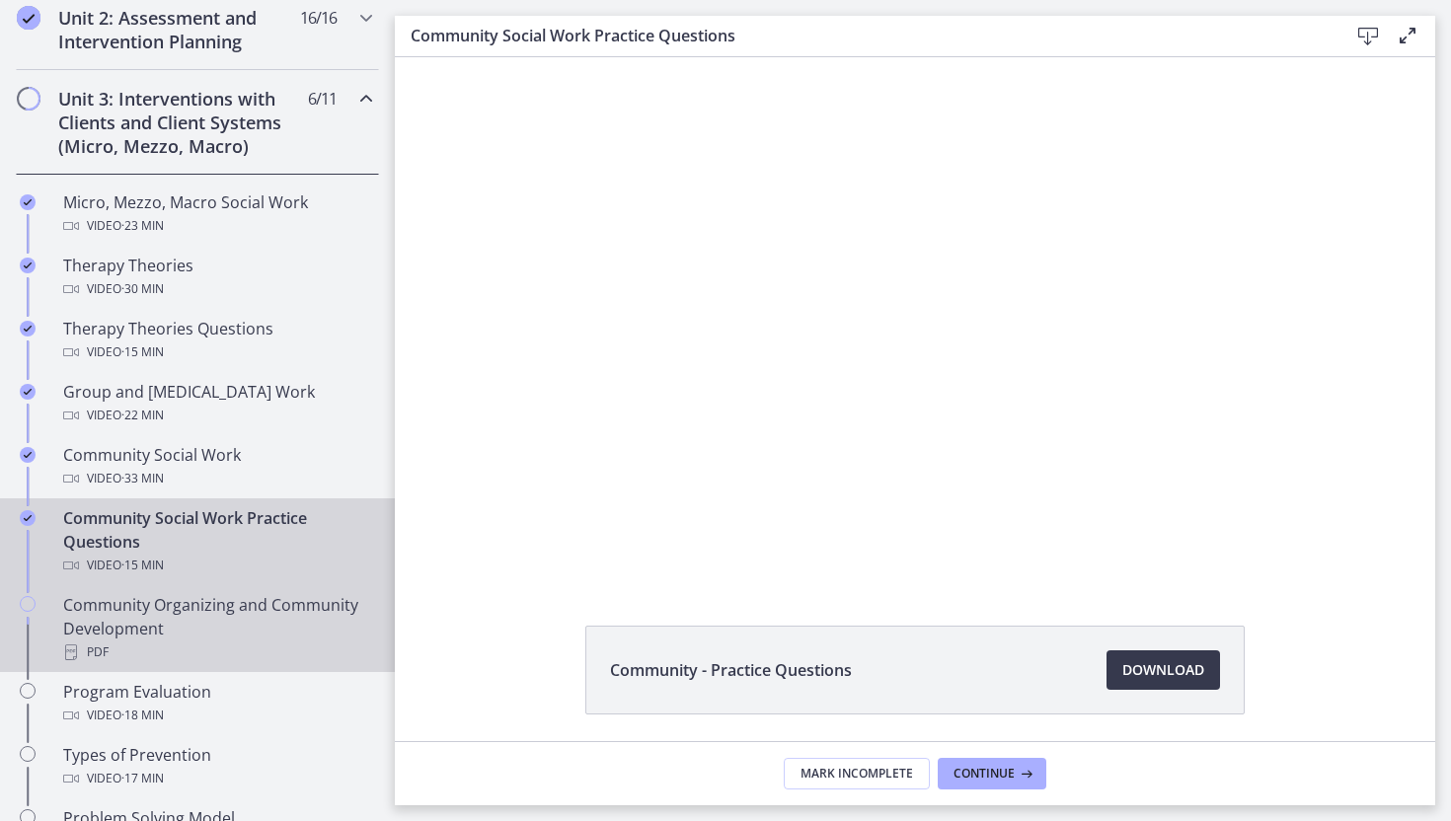
click at [108, 617] on div "Community Organizing and Community Development PDF" at bounding box center [217, 628] width 308 height 71
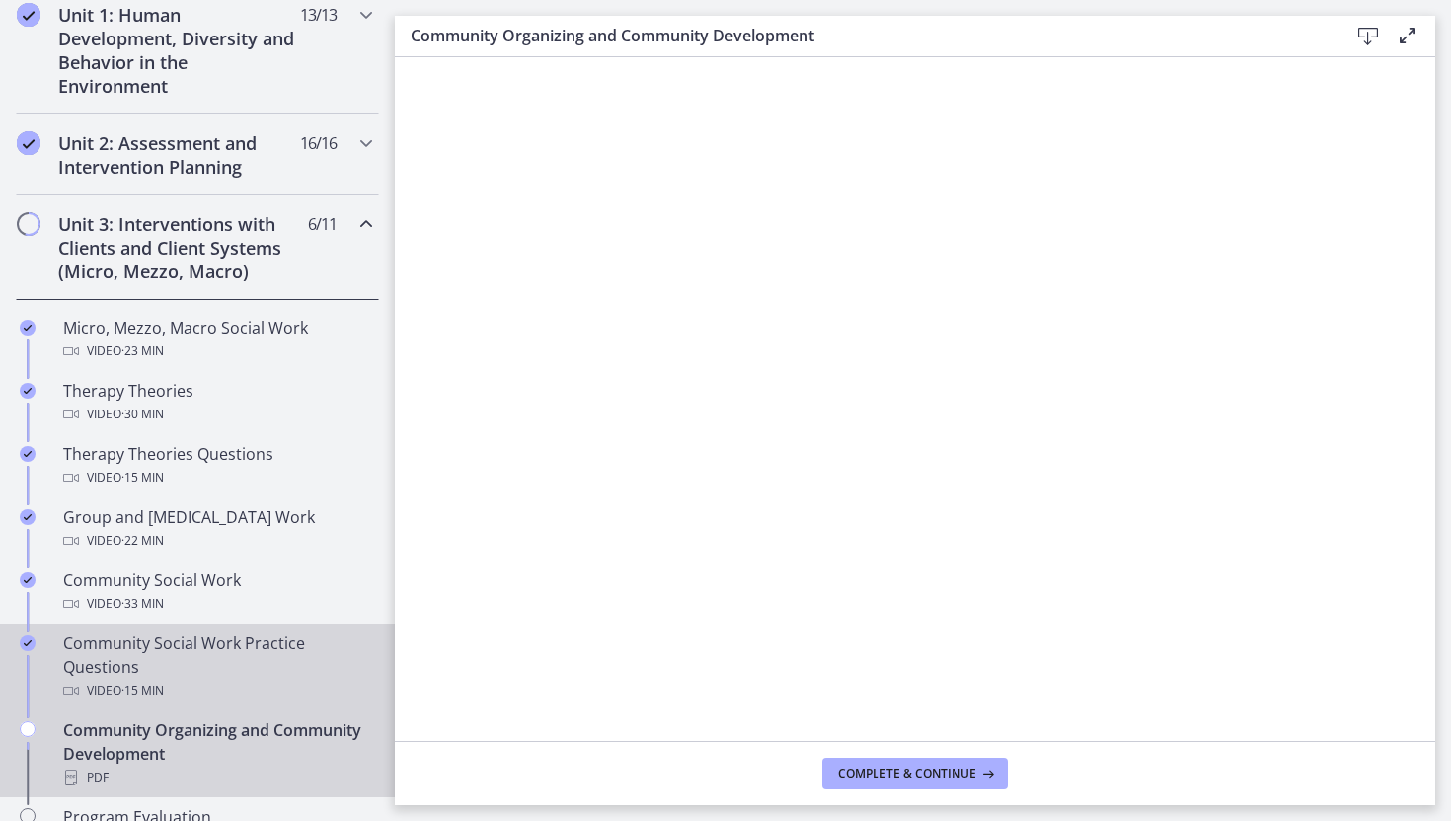
scroll to position [564, 0]
